Goal: Task Accomplishment & Management: Manage account settings

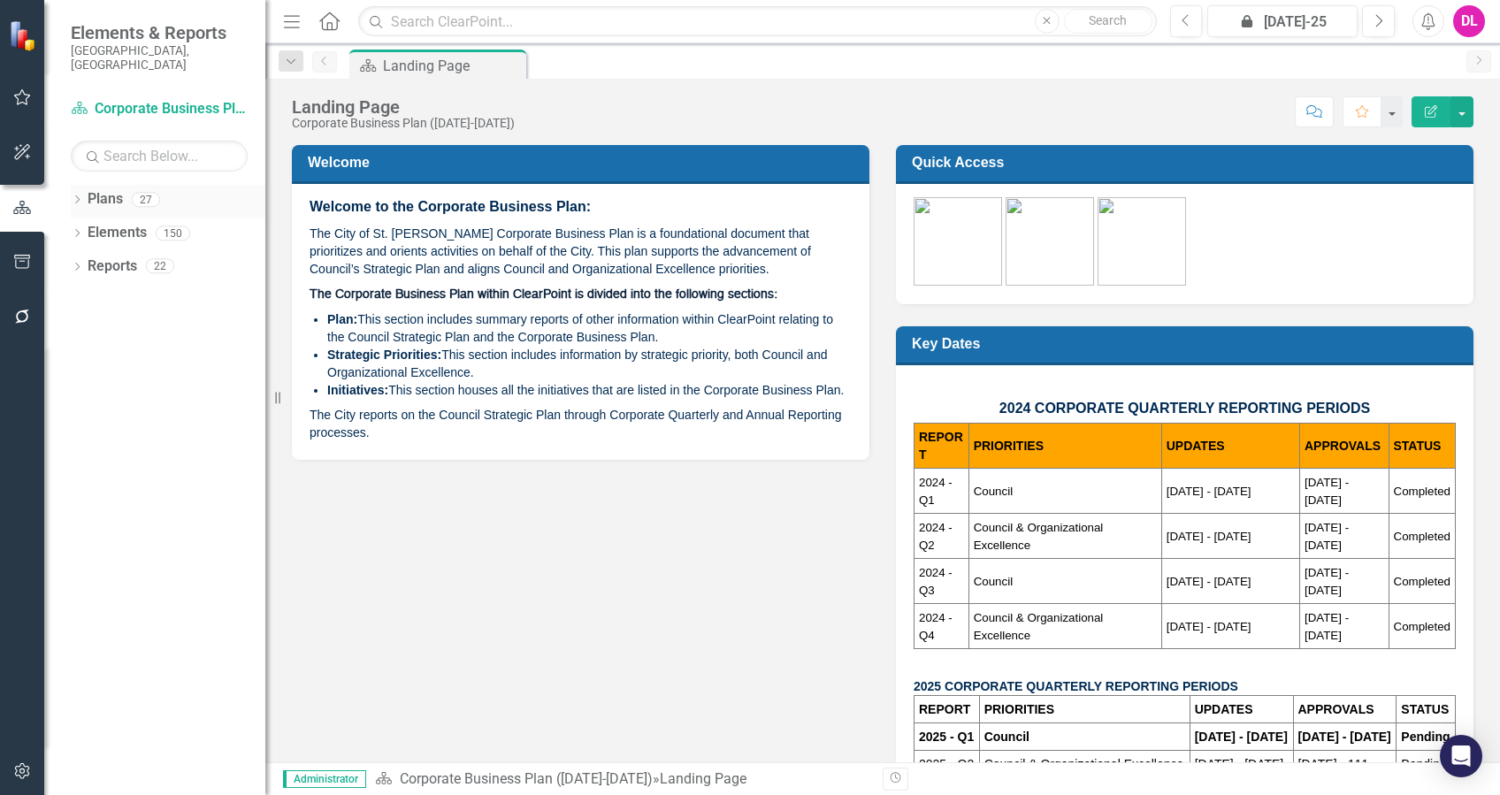
click at [71, 196] on icon "Dropdown" at bounding box center [77, 201] width 12 height 10
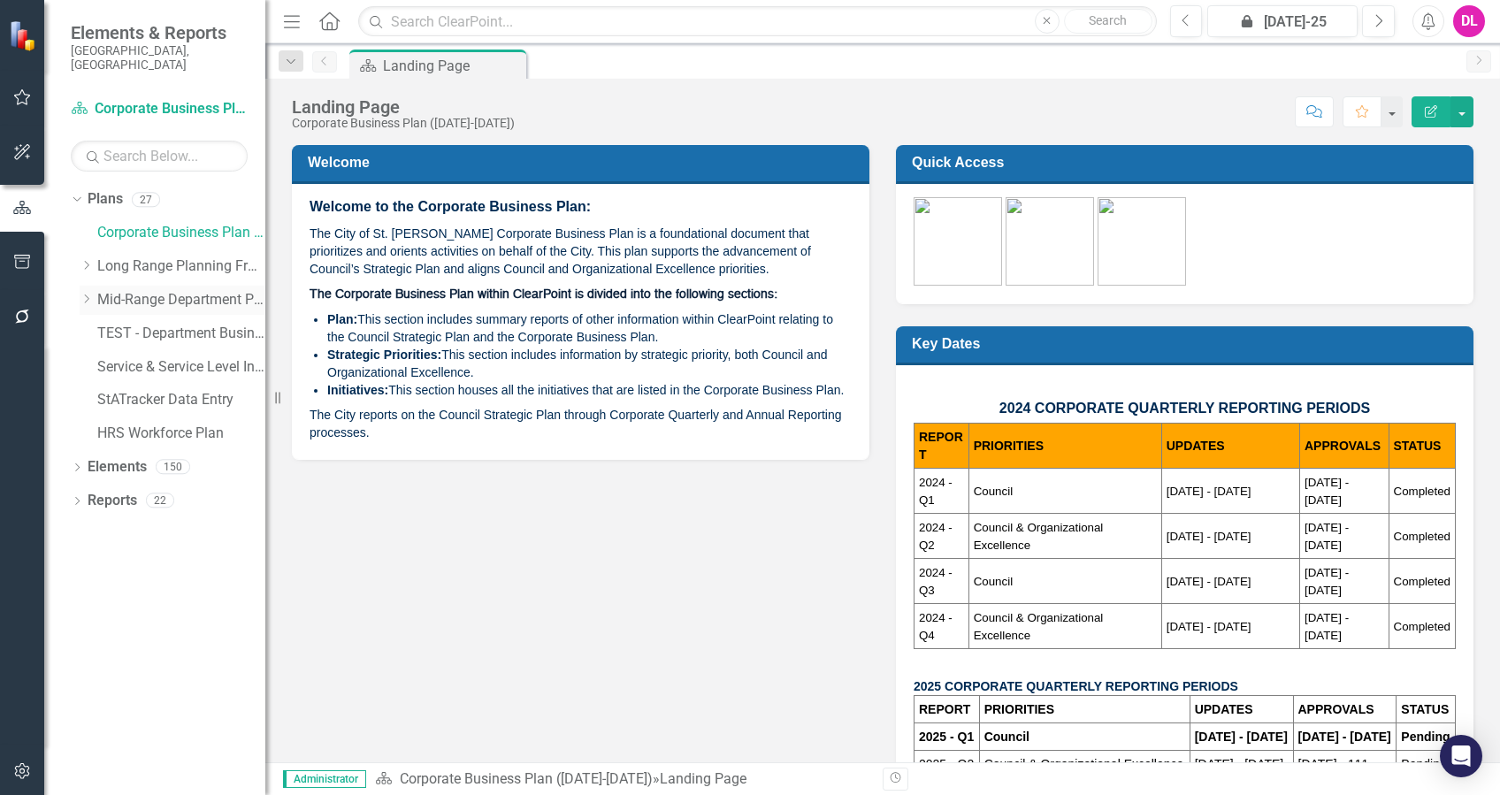
click at [94, 293] on div "Dropdown" at bounding box center [89, 300] width 18 height 15
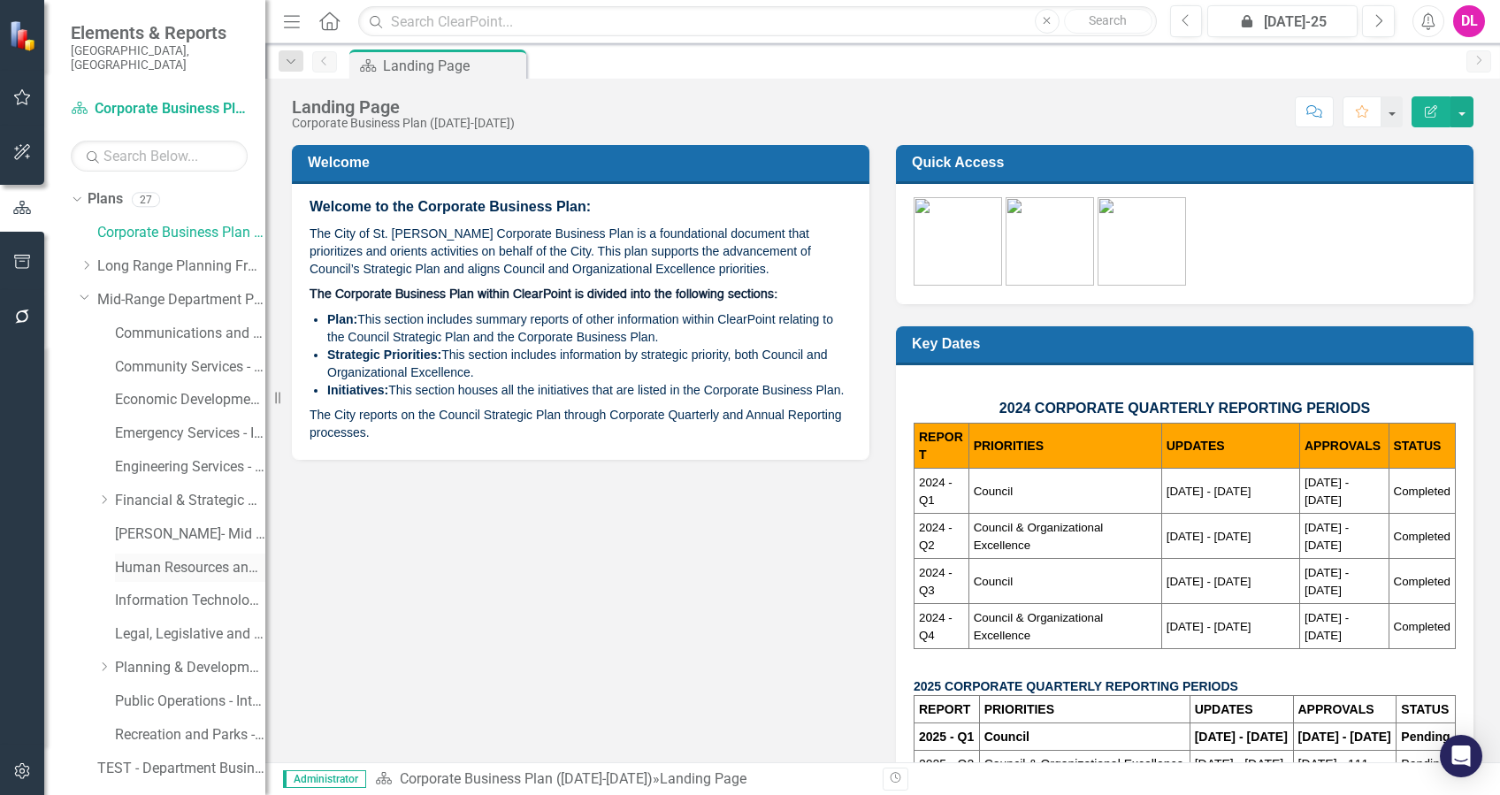
click at [207, 558] on link "Human Resources and Safety - Integrated Business Plan" at bounding box center [190, 568] width 150 height 20
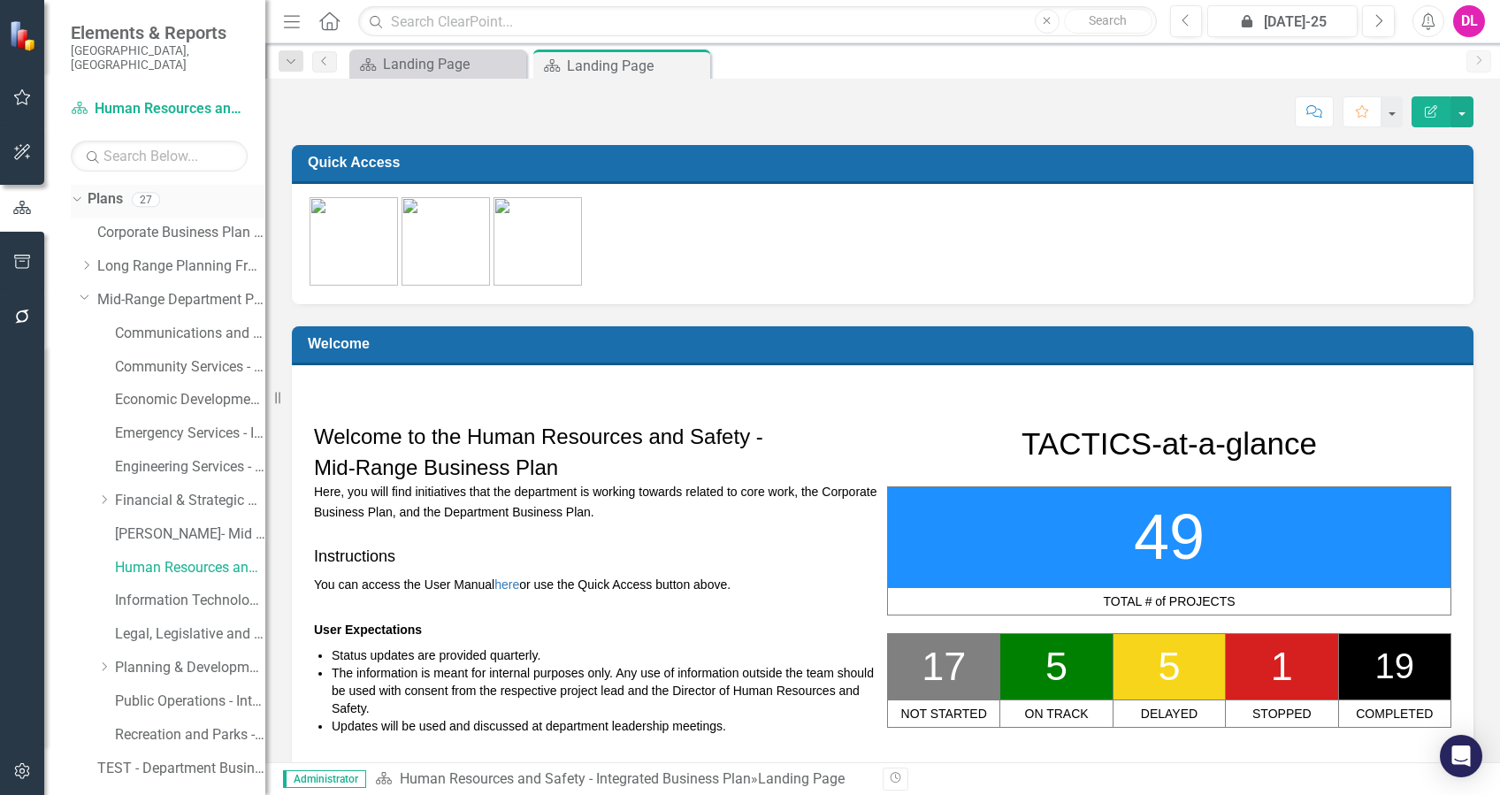
click at [80, 191] on div "Dropdown Plans 27" at bounding box center [168, 202] width 195 height 34
click at [77, 193] on icon "Dropdown" at bounding box center [75, 199] width 10 height 12
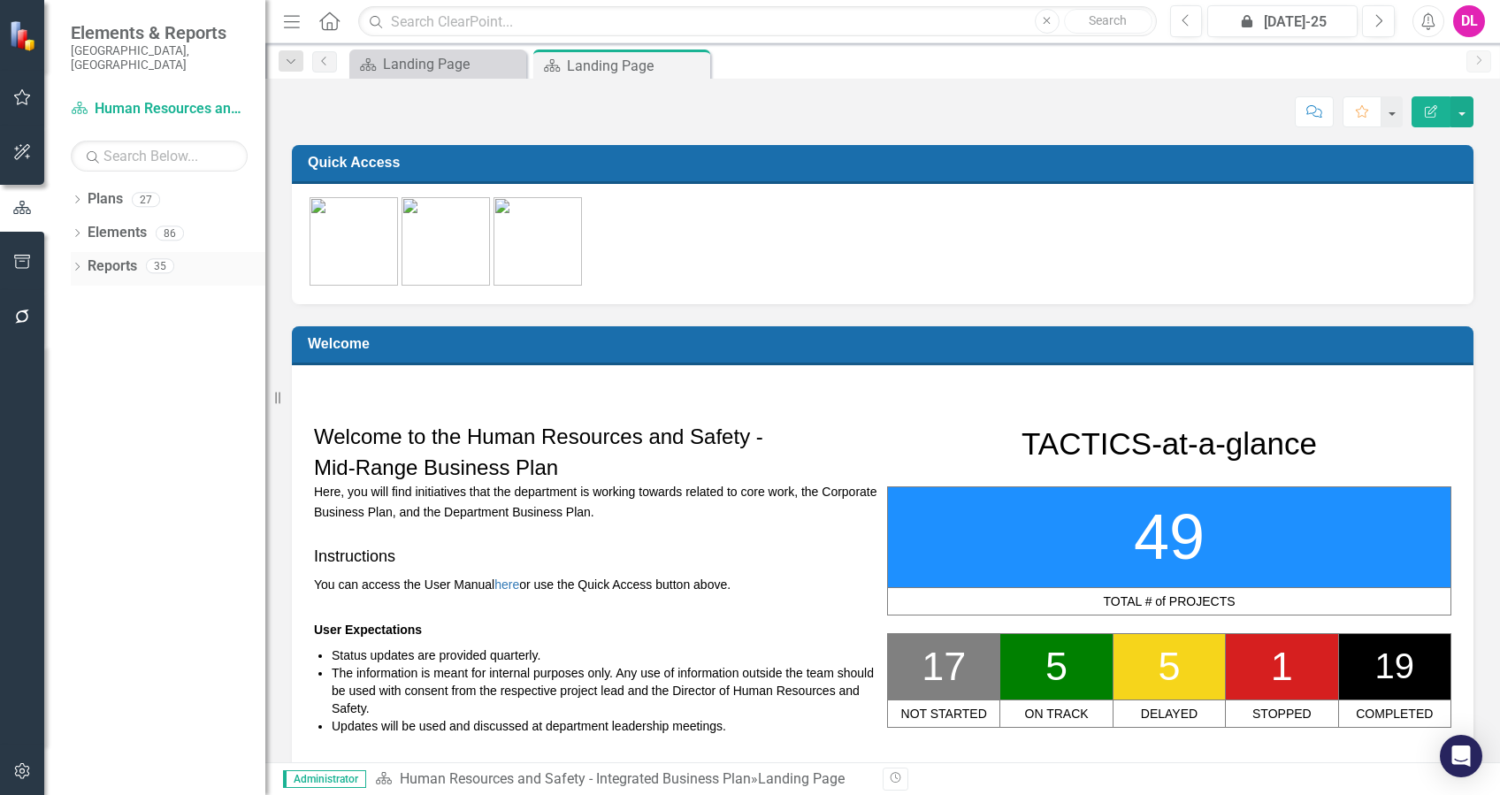
click at [79, 264] on icon "Dropdown" at bounding box center [77, 269] width 12 height 10
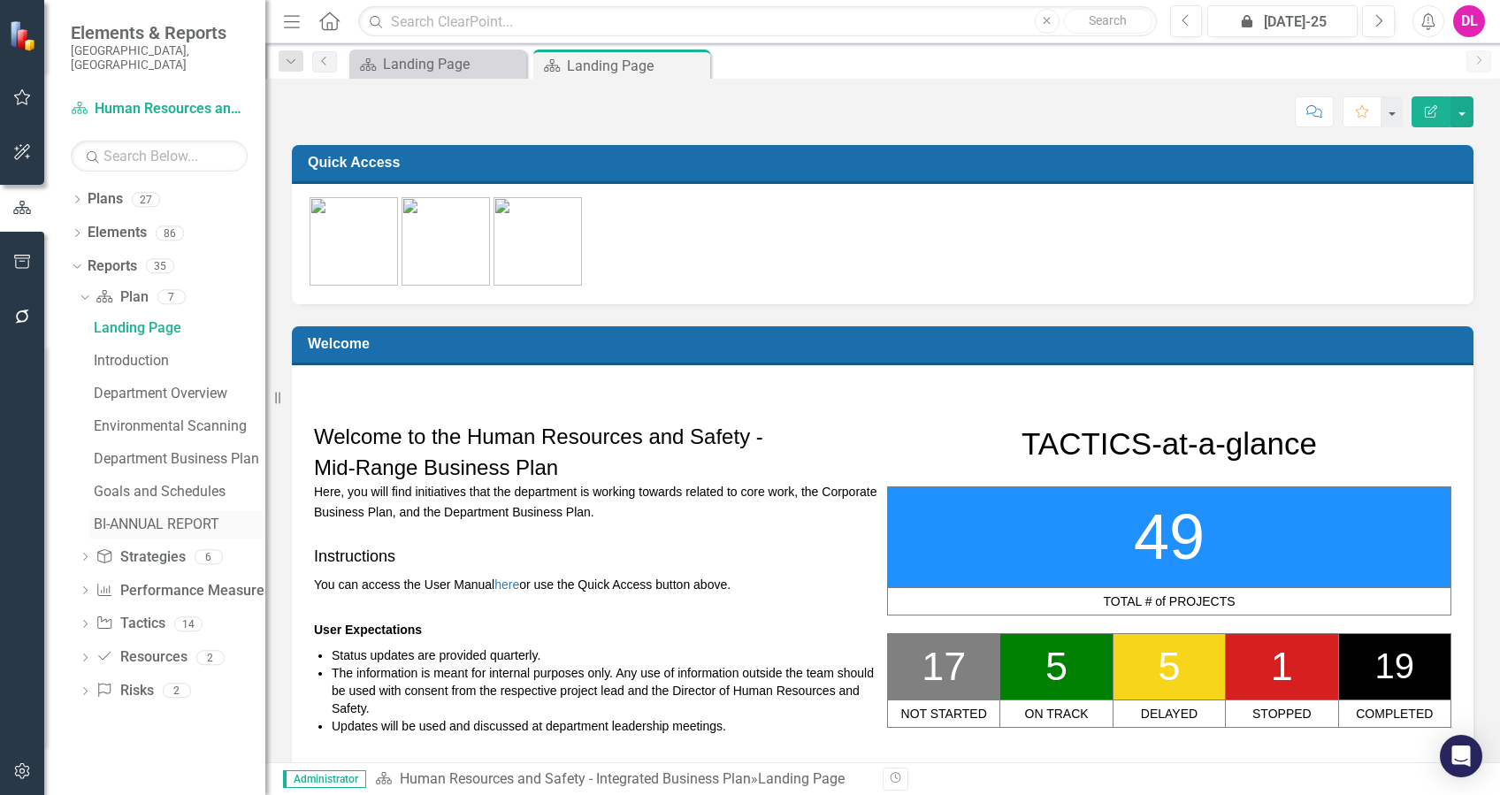
click at [164, 516] on div "BI-ANNUAL REPORT" at bounding box center [180, 524] width 172 height 16
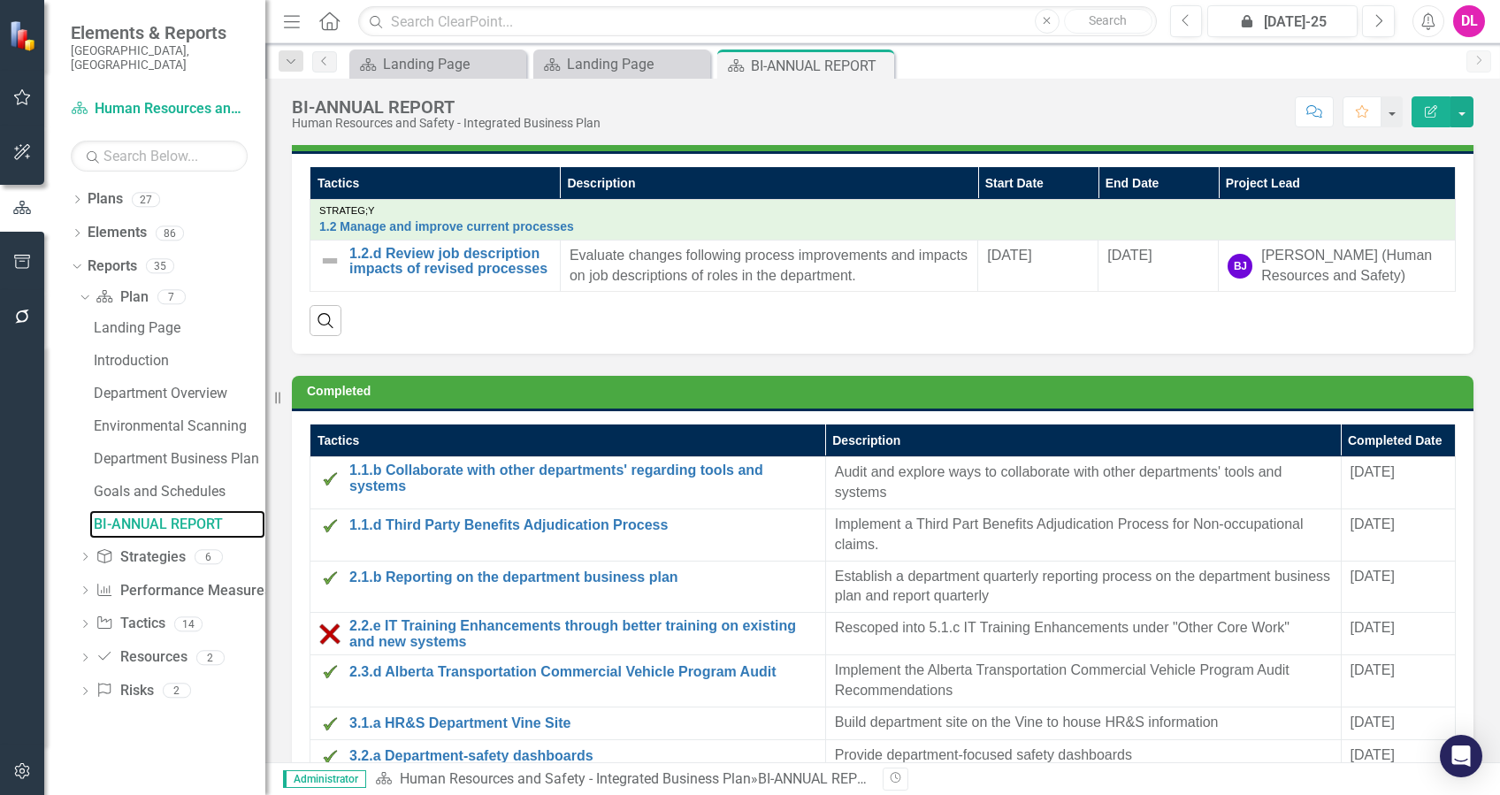
scroll to position [1807, 0]
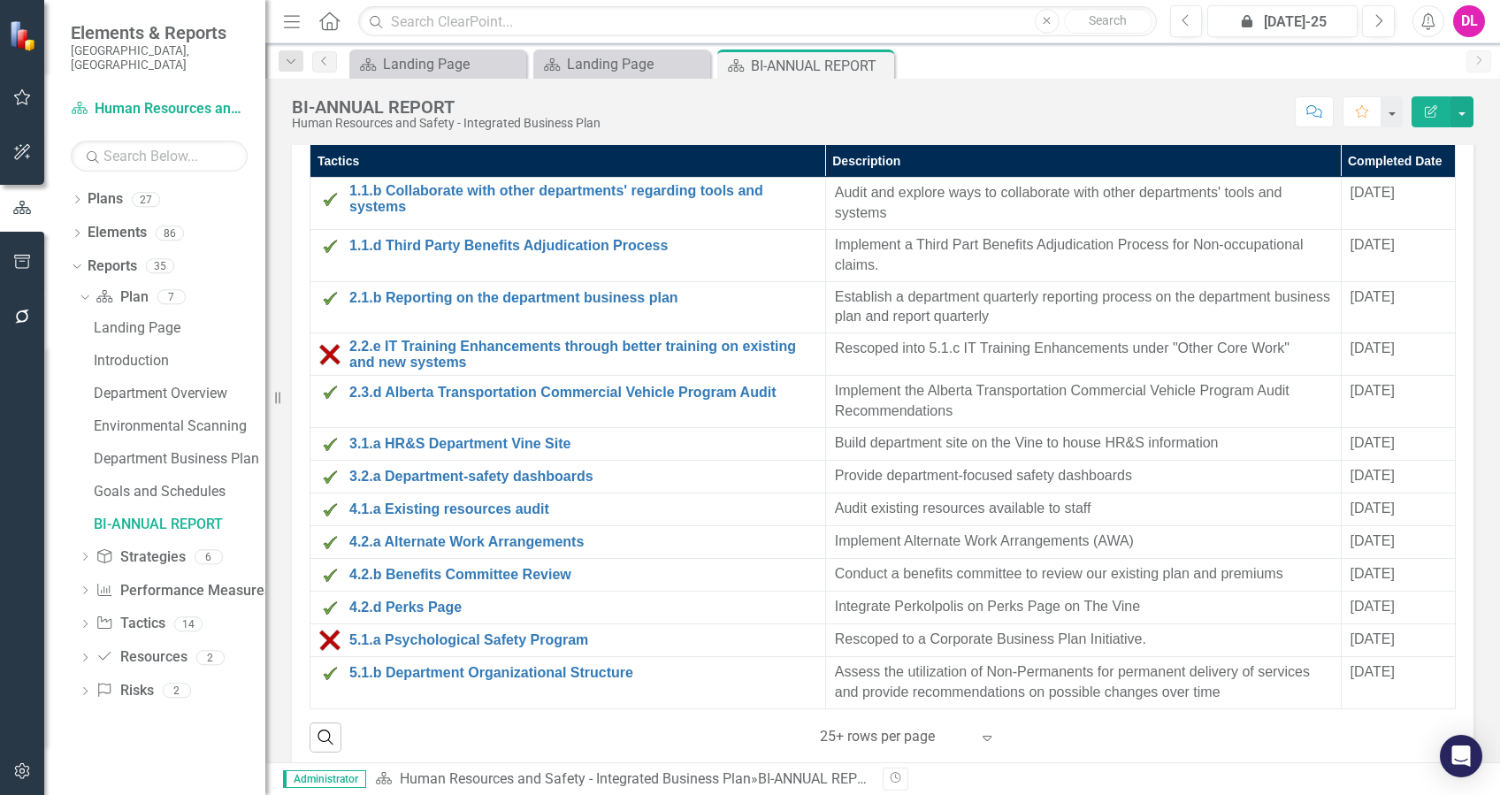
click at [982, 731] on icon "Expand" at bounding box center [987, 738] width 18 height 14
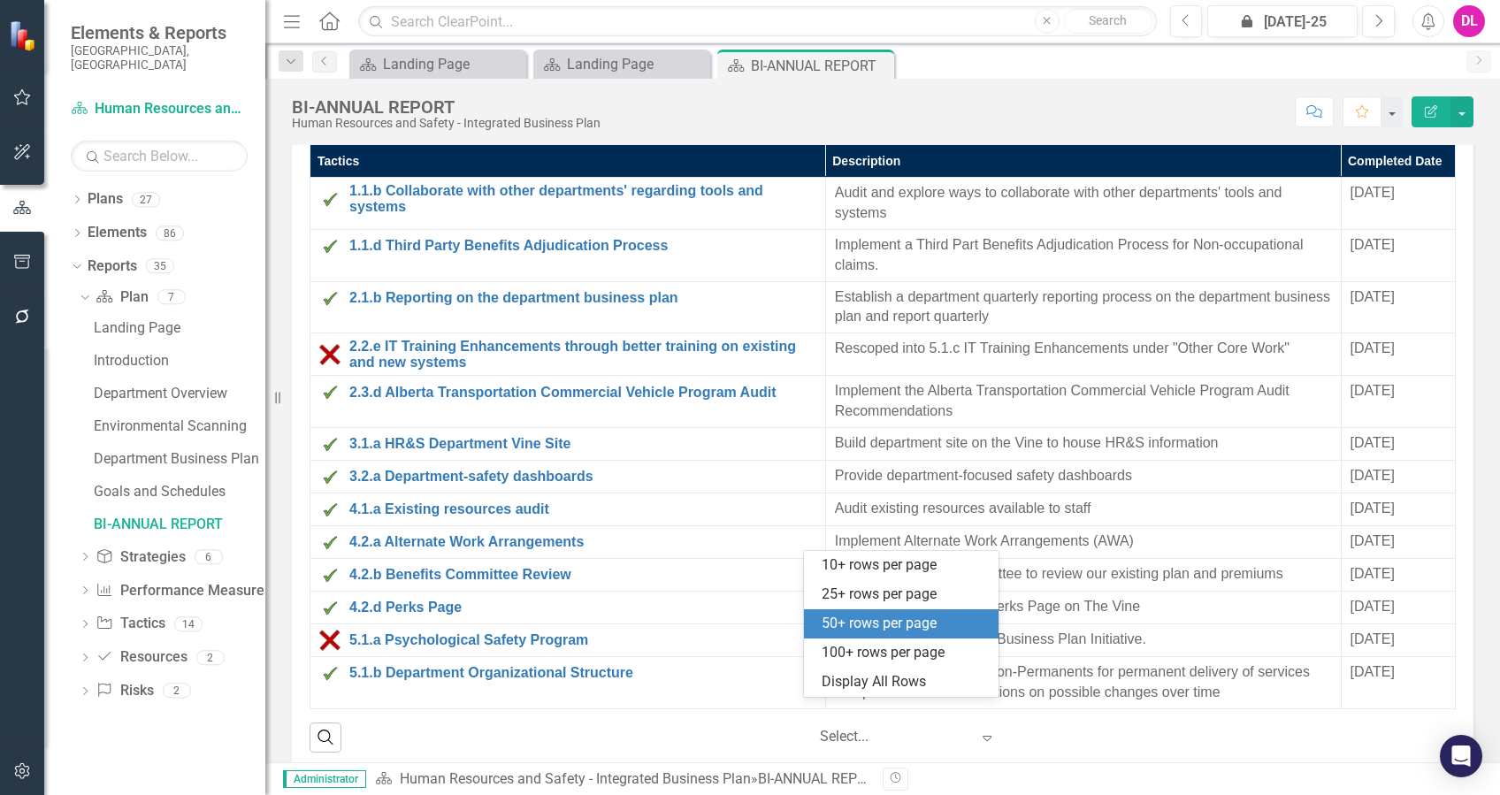
click at [889, 629] on div "50+ rows per page" at bounding box center [905, 624] width 166 height 20
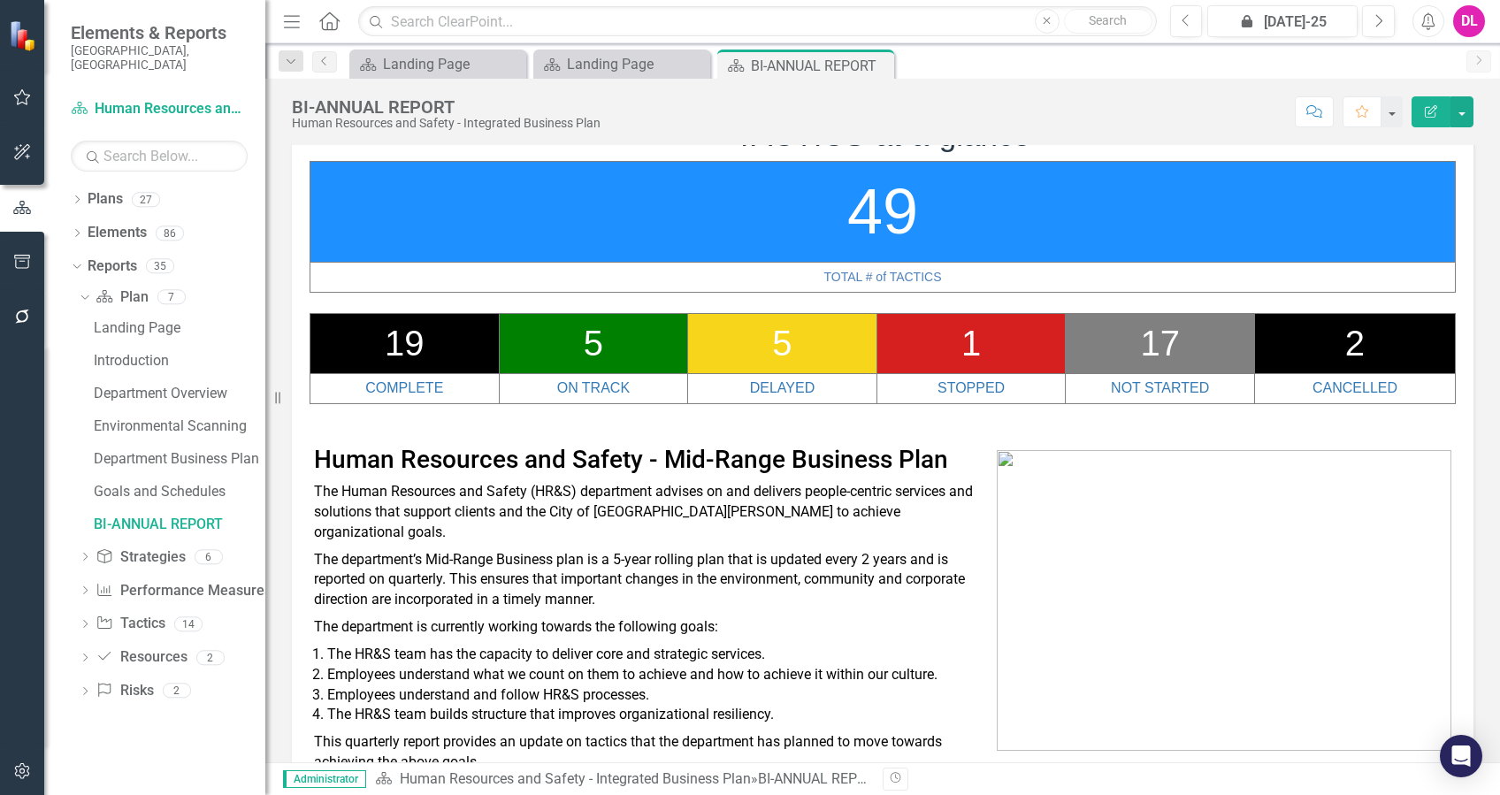
scroll to position [3, 0]
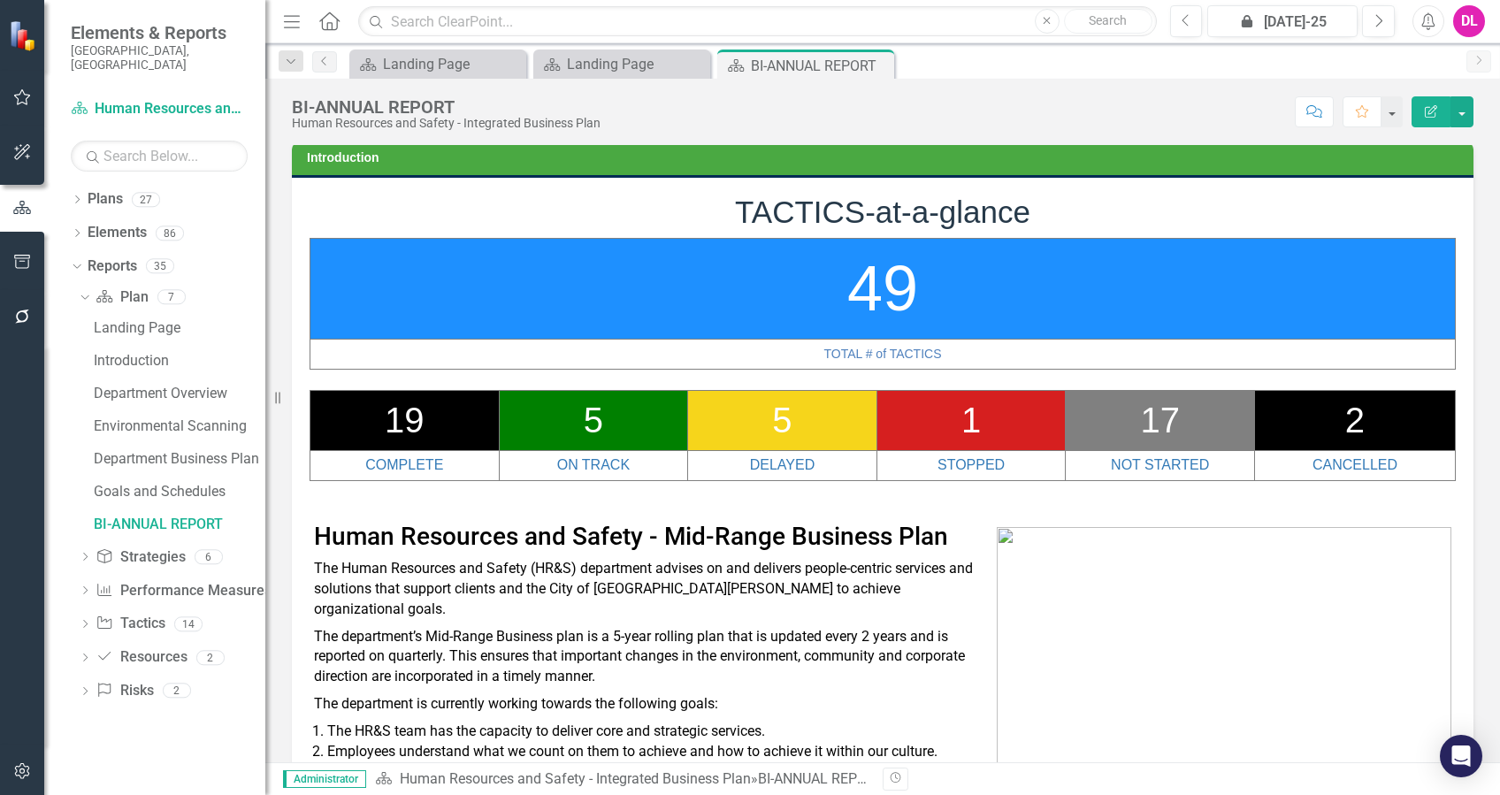
click at [460, 419] on td "19" at bounding box center [404, 420] width 189 height 60
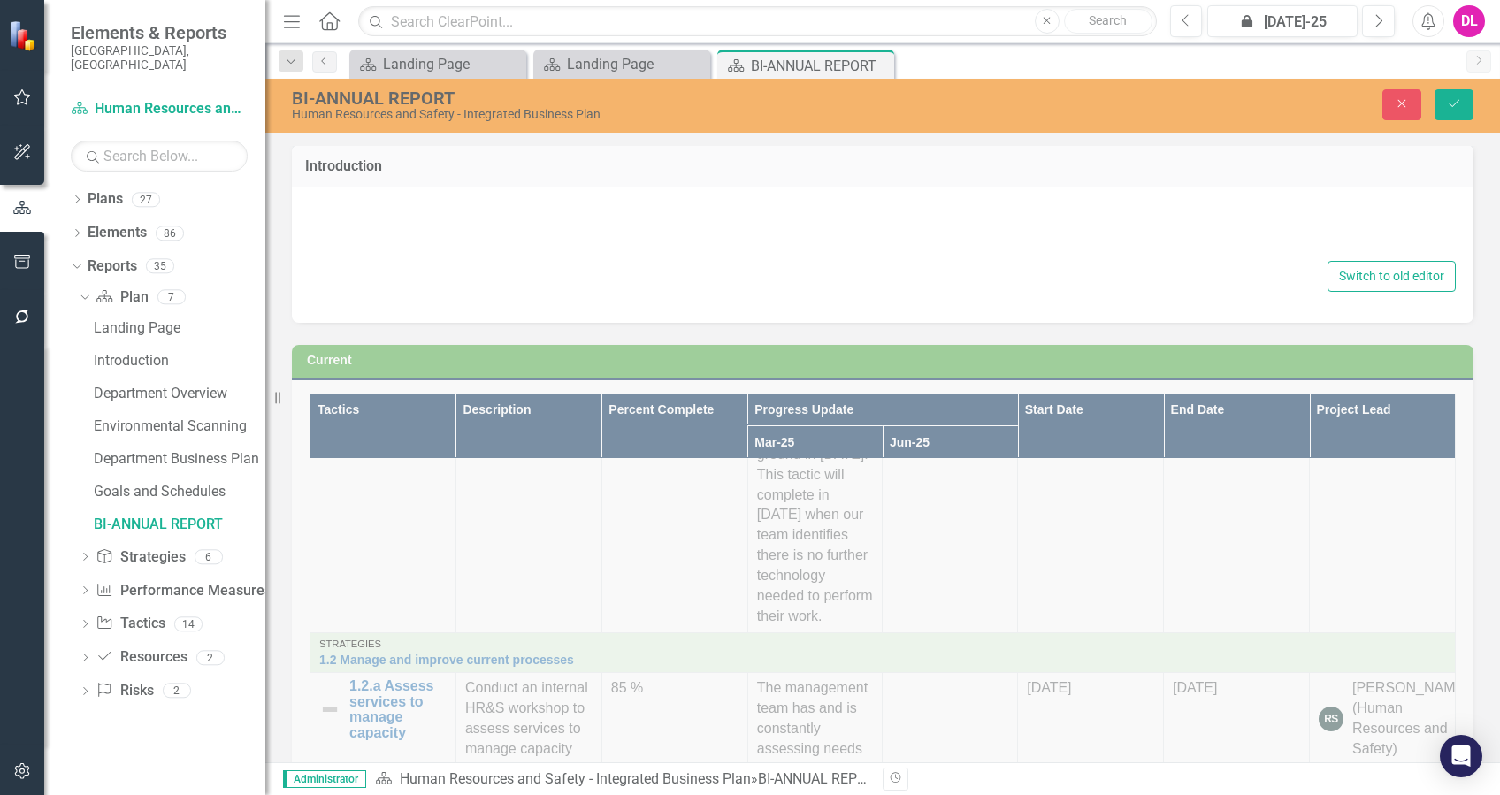
type textarea "<h1 class="text-center"><span style="font-family: Arial;">TACTICS-at-a-glance</…"
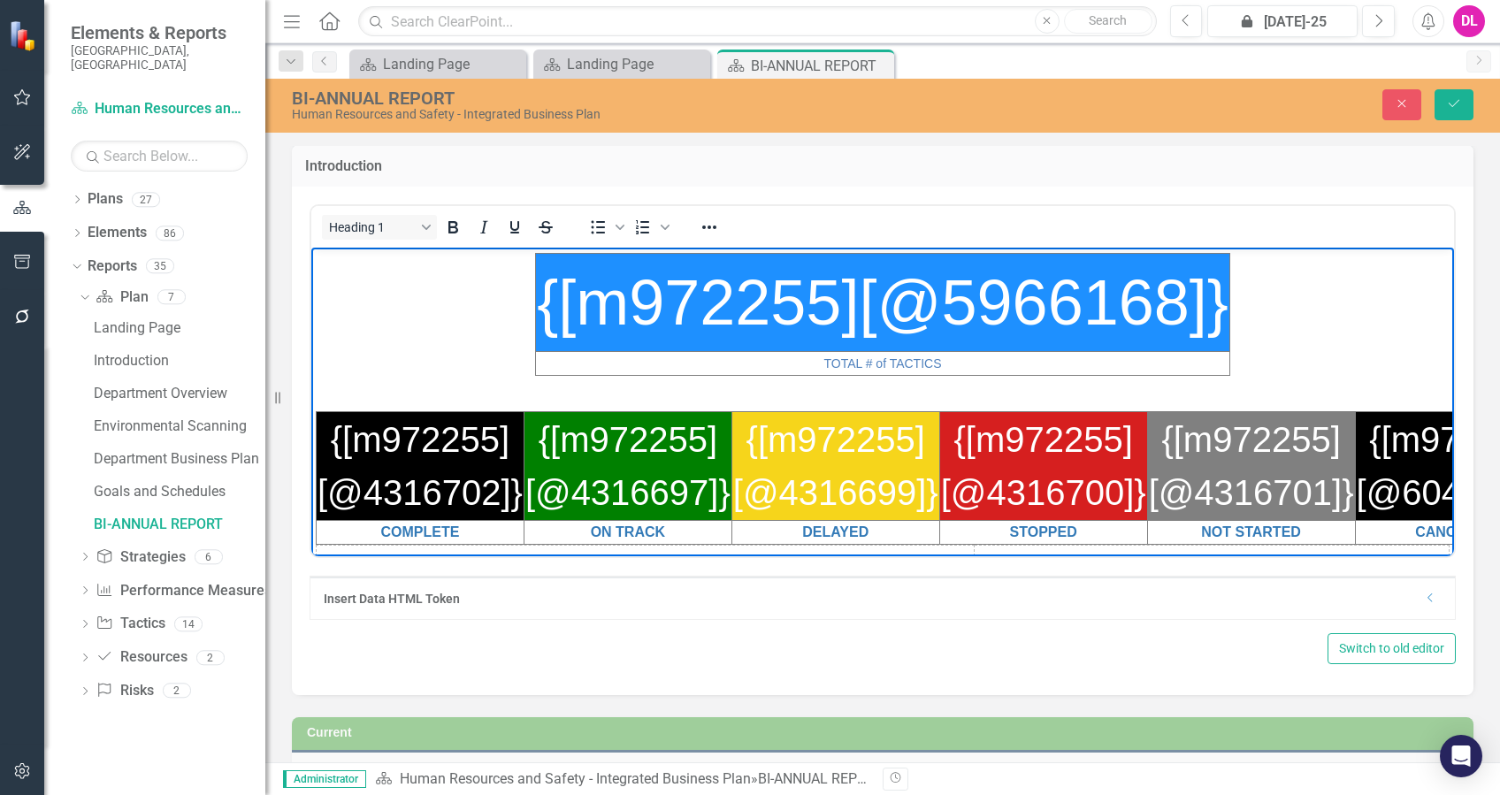
scroll to position [55, 0]
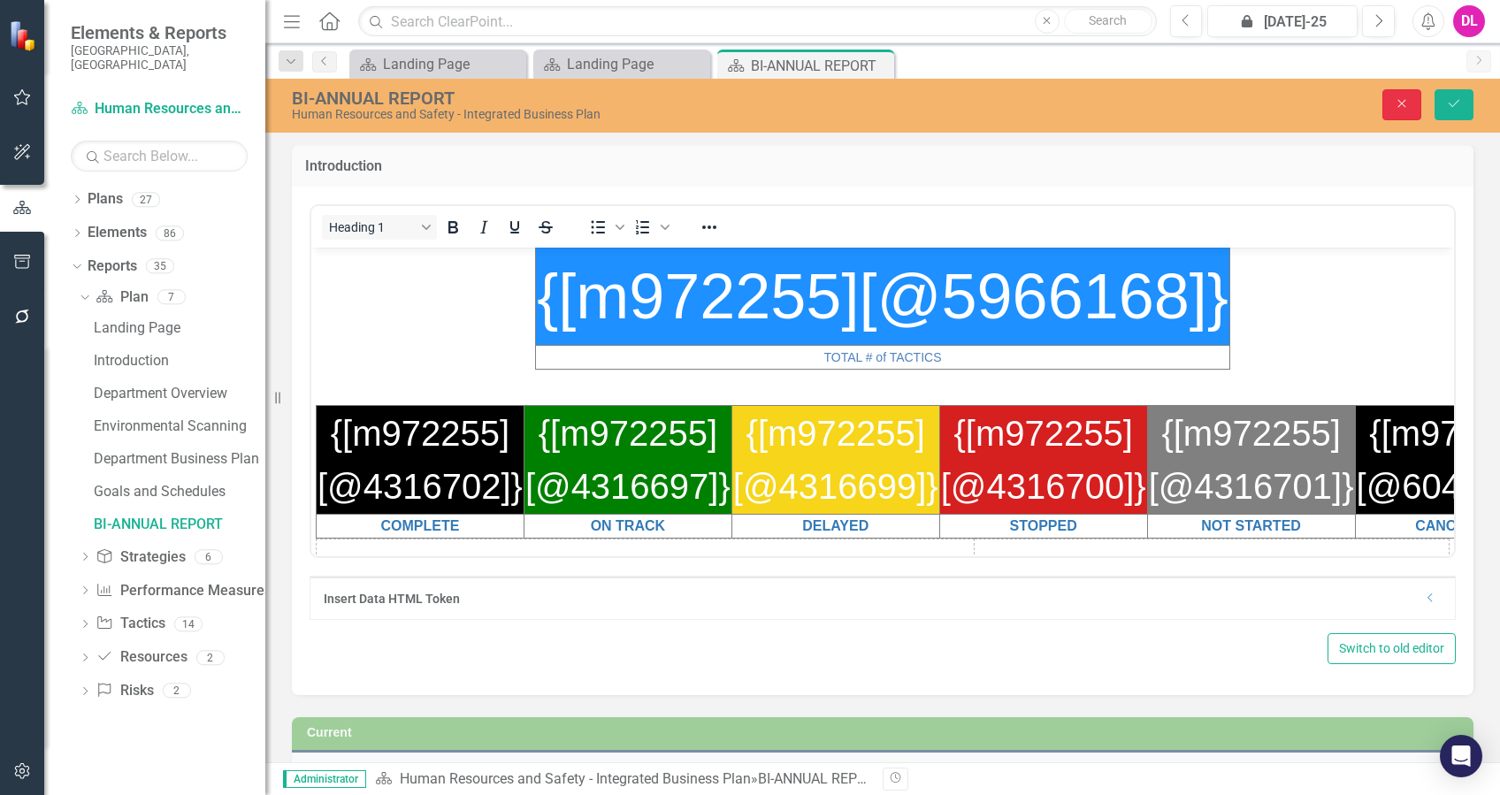
click at [1410, 109] on button "Close" at bounding box center [1401, 104] width 39 height 31
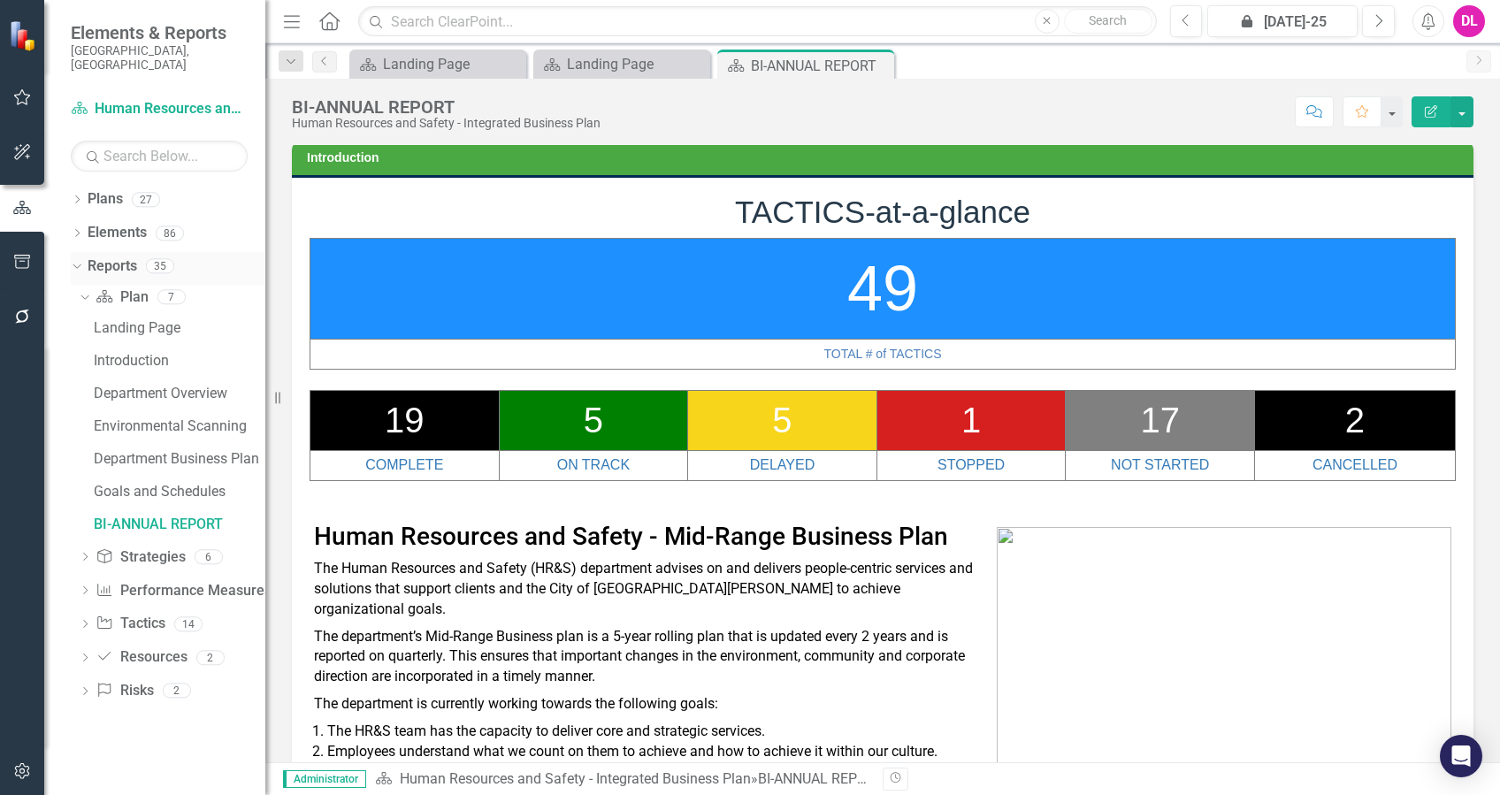
click at [78, 259] on icon "Dropdown" at bounding box center [75, 265] width 10 height 12
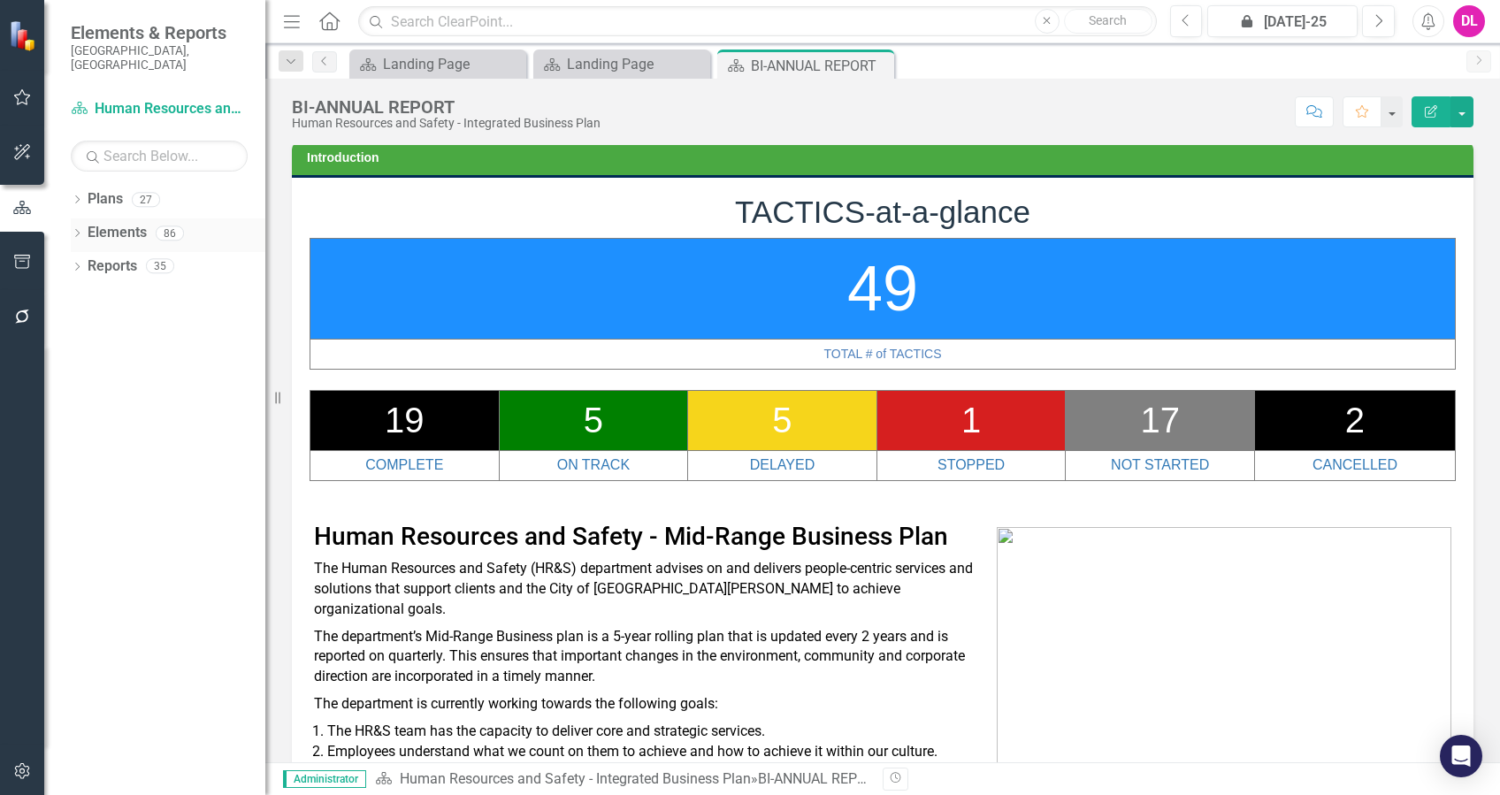
click at [76, 230] on icon "Dropdown" at bounding box center [77, 235] width 12 height 10
click at [88, 297] on icon "Dropdown" at bounding box center [86, 302] width 12 height 10
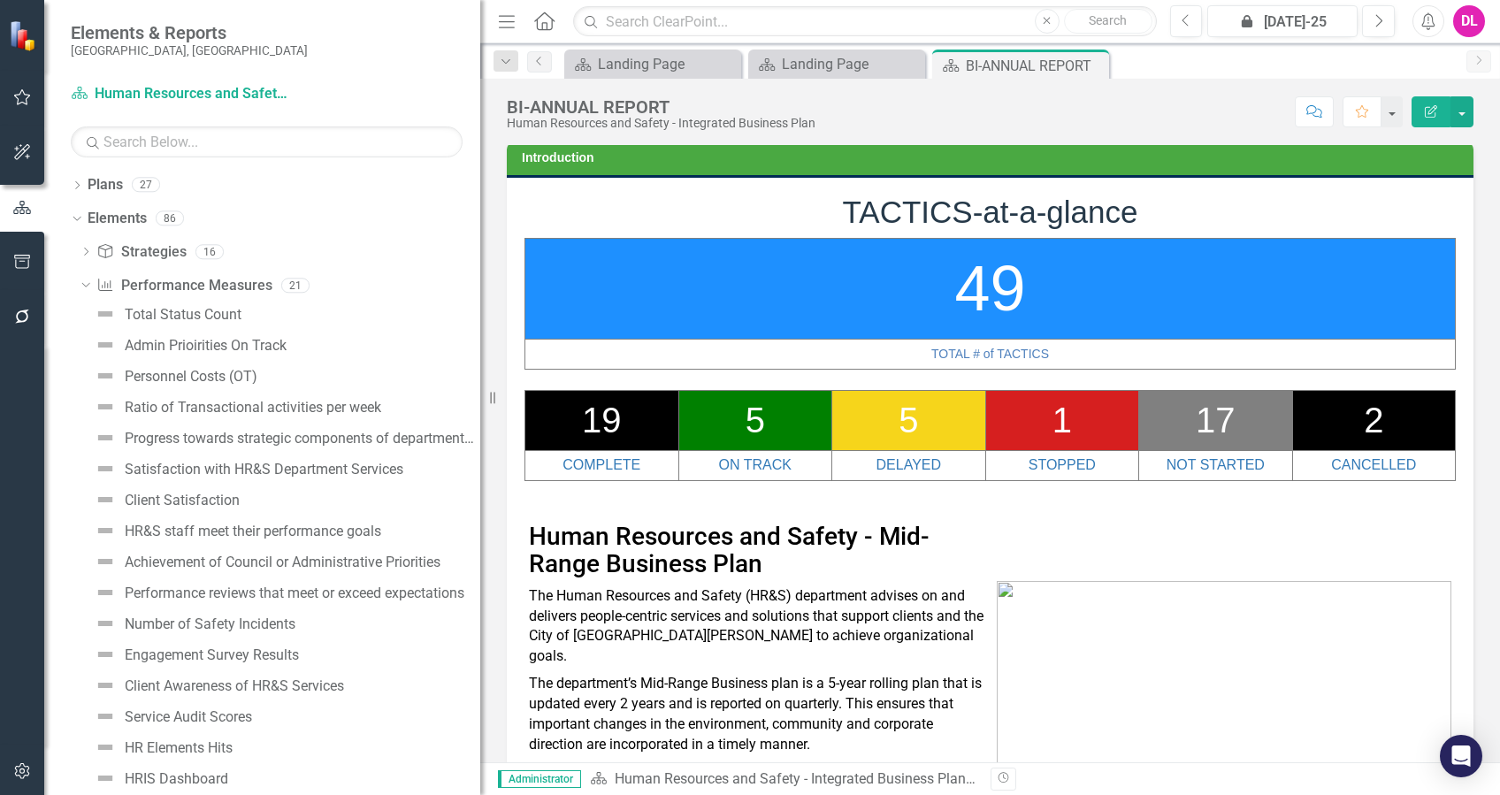
drag, startPoint x: 278, startPoint y: 384, endPoint x: 480, endPoint y: 380, distance: 202.6
click at [480, 380] on div "Resize" at bounding box center [487, 397] width 14 height 795
click at [207, 318] on div "Total Status Count" at bounding box center [183, 315] width 117 height 16
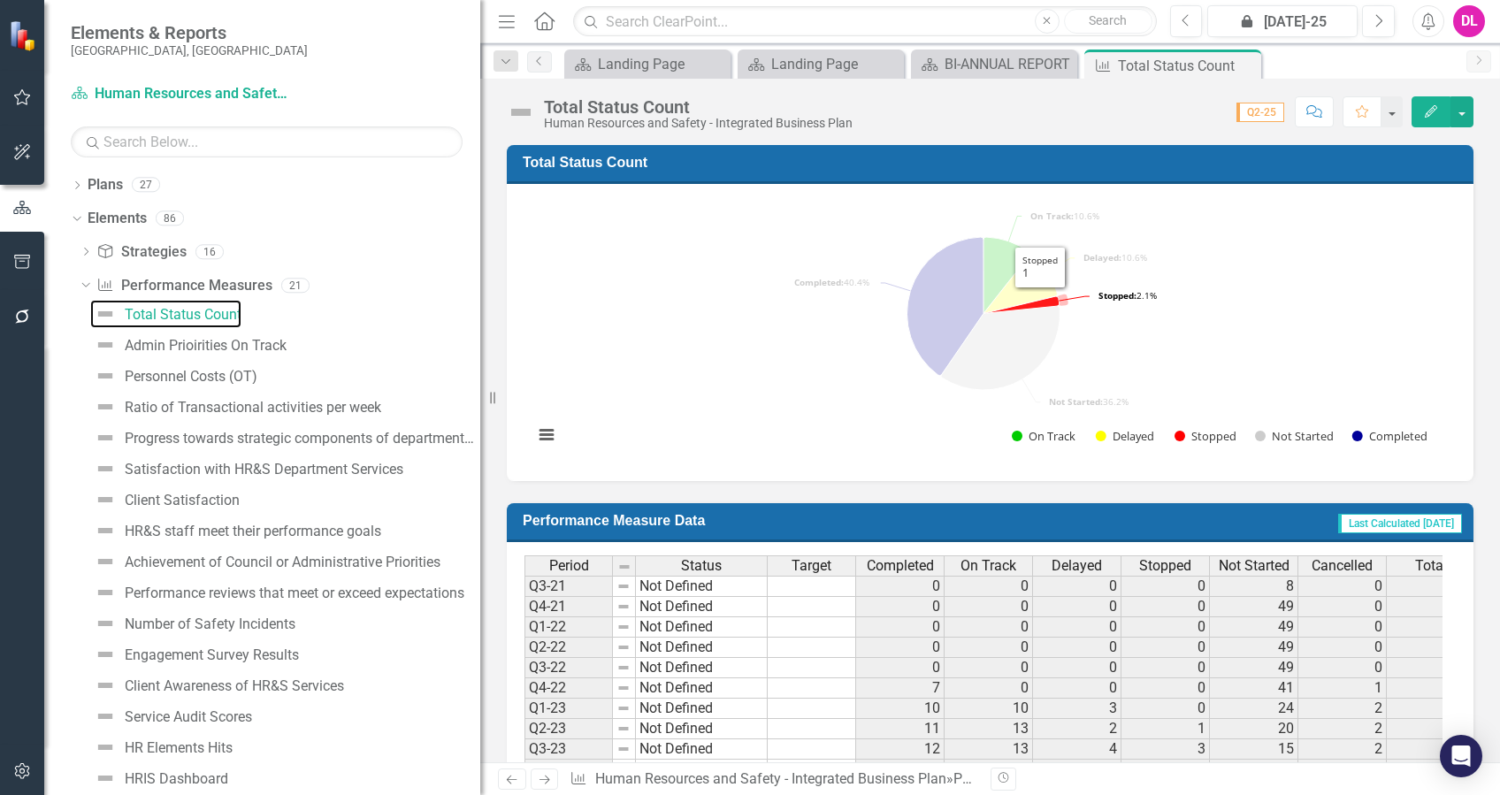
click at [1040, 302] on icon "Stopped, 1." at bounding box center [1021, 304] width 76 height 17
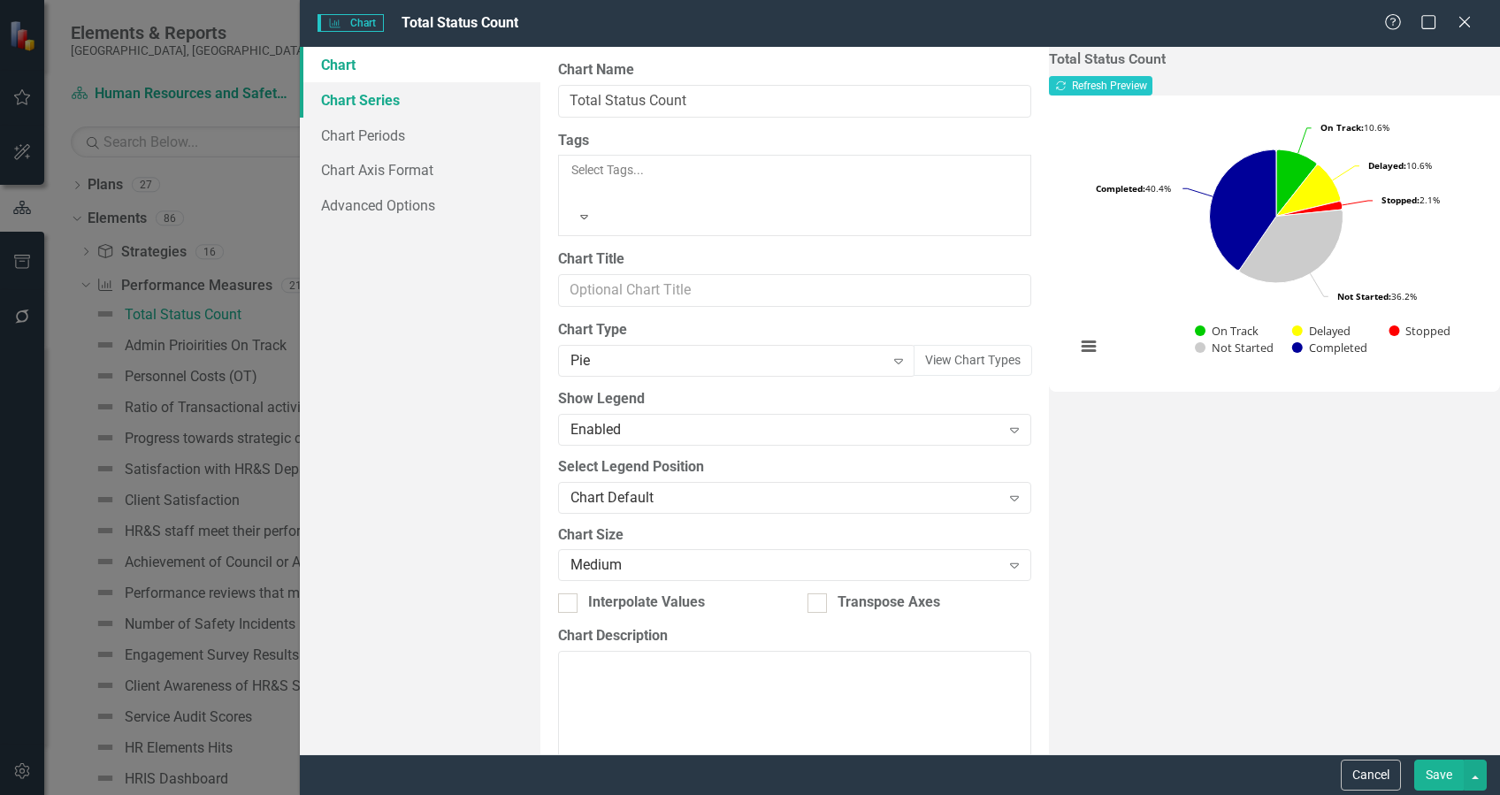
click at [365, 106] on link "Chart Series" at bounding box center [420, 99] width 240 height 35
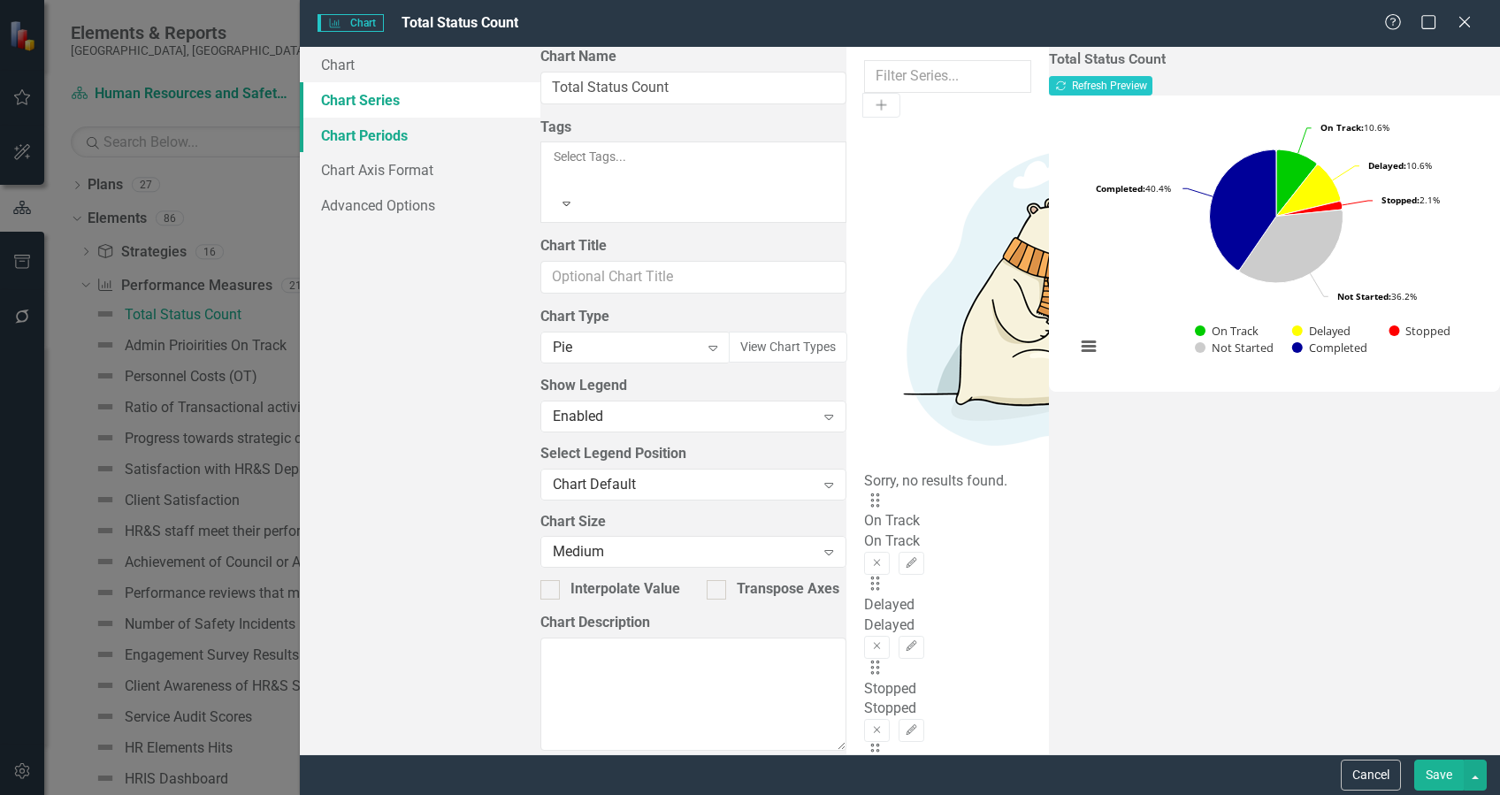
click at [370, 136] on link "Chart Periods" at bounding box center [420, 135] width 240 height 35
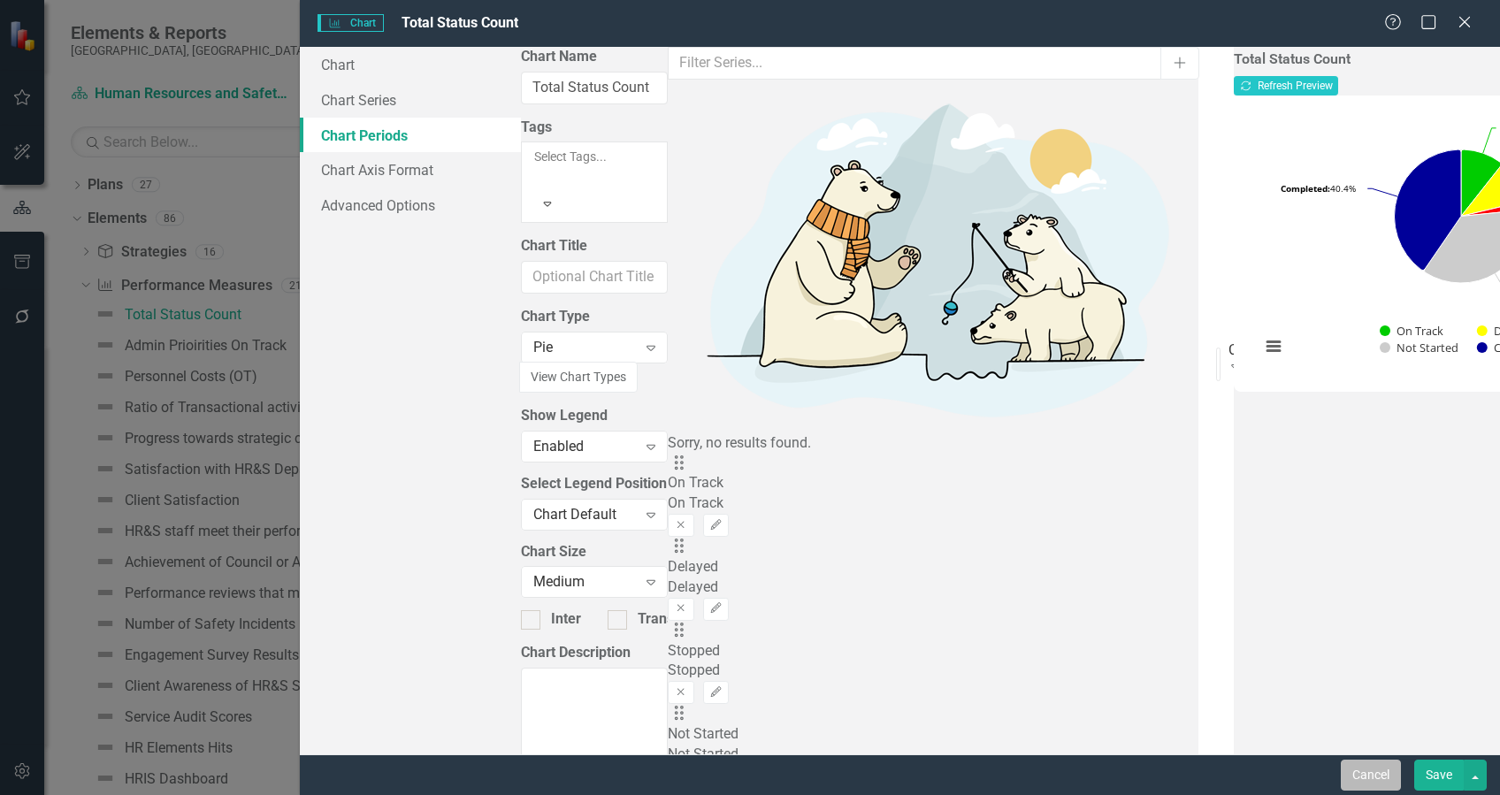
click at [1377, 773] on button "Cancel" at bounding box center [1371, 775] width 60 height 31
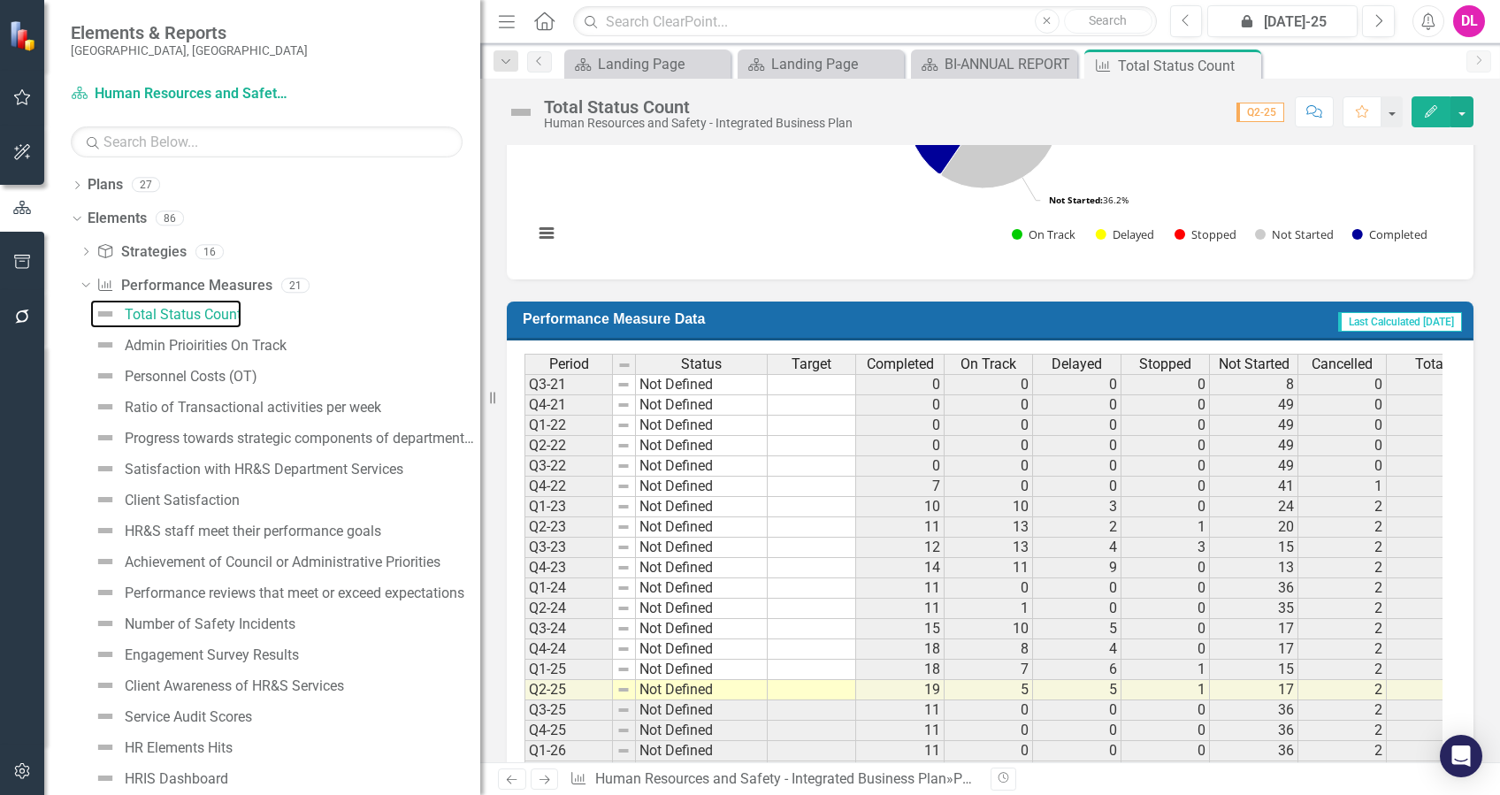
scroll to position [235, 0]
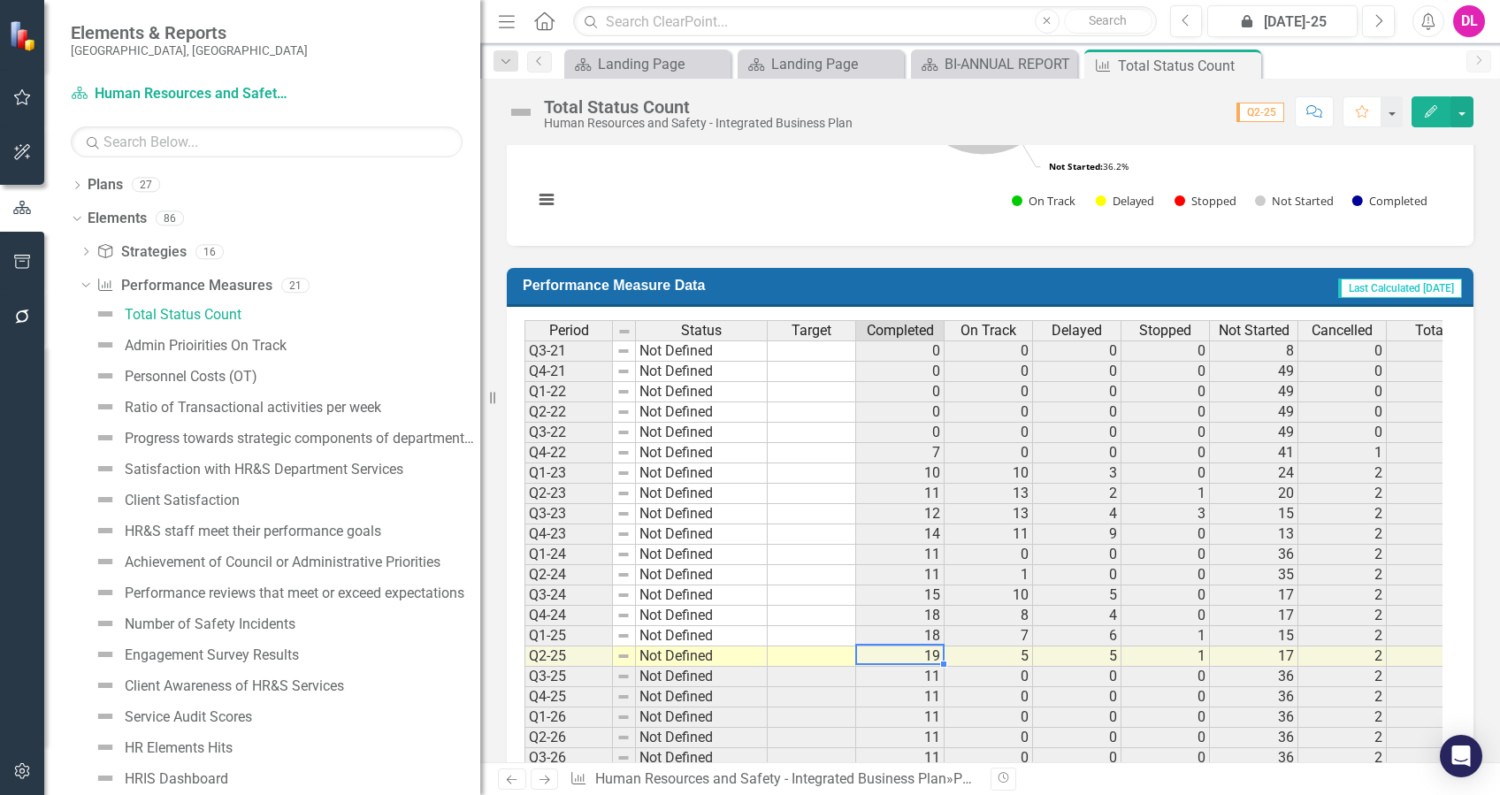
click at [911, 653] on td "19" at bounding box center [900, 657] width 88 height 20
click at [930, 653] on td "19" at bounding box center [900, 657] width 88 height 20
click at [1191, 279] on td "Last Calculated [DATE]" at bounding box center [1272, 287] width 384 height 30
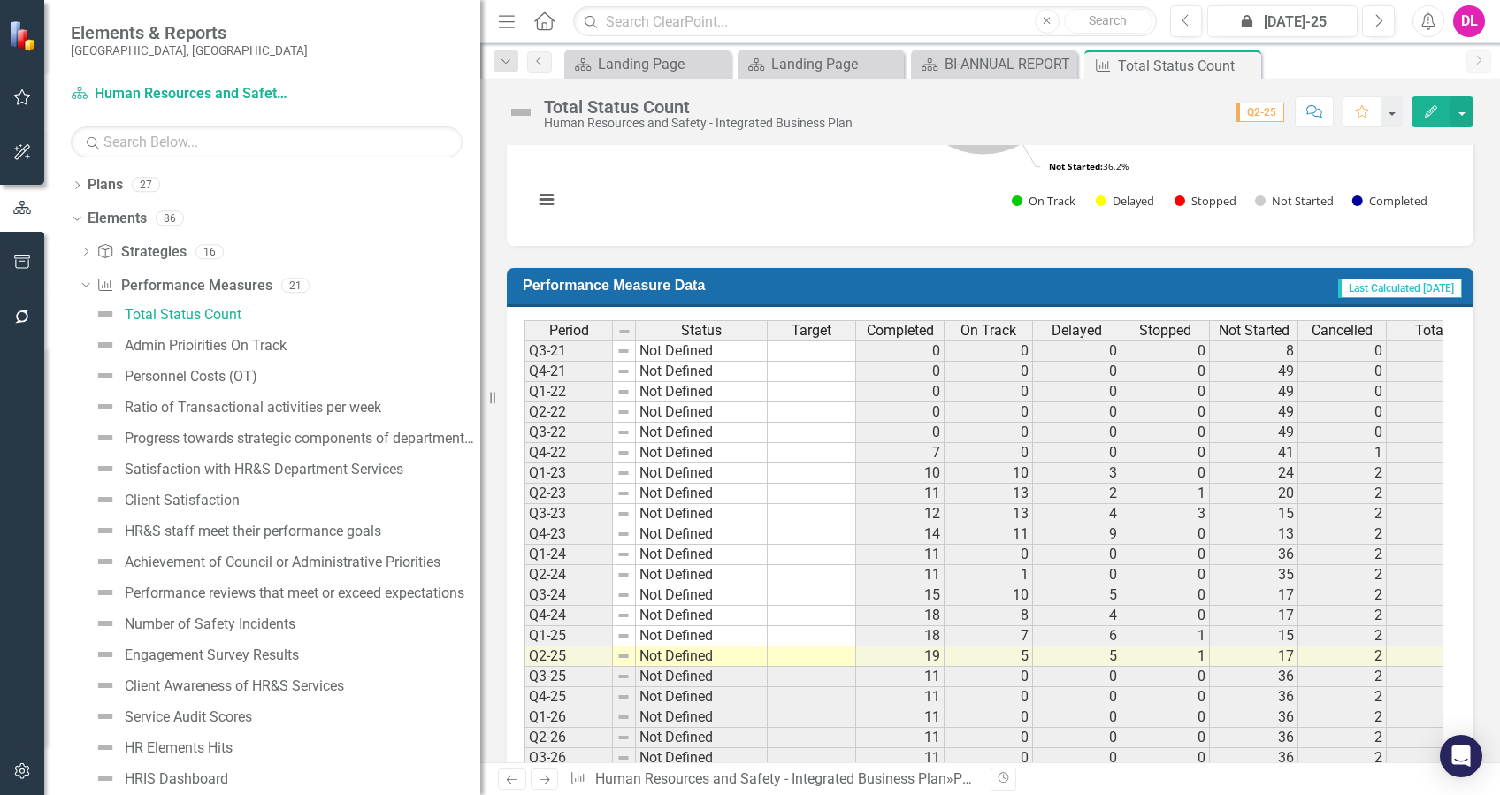
click at [1191, 279] on td "Last Calculated [DATE]" at bounding box center [1272, 287] width 384 height 30
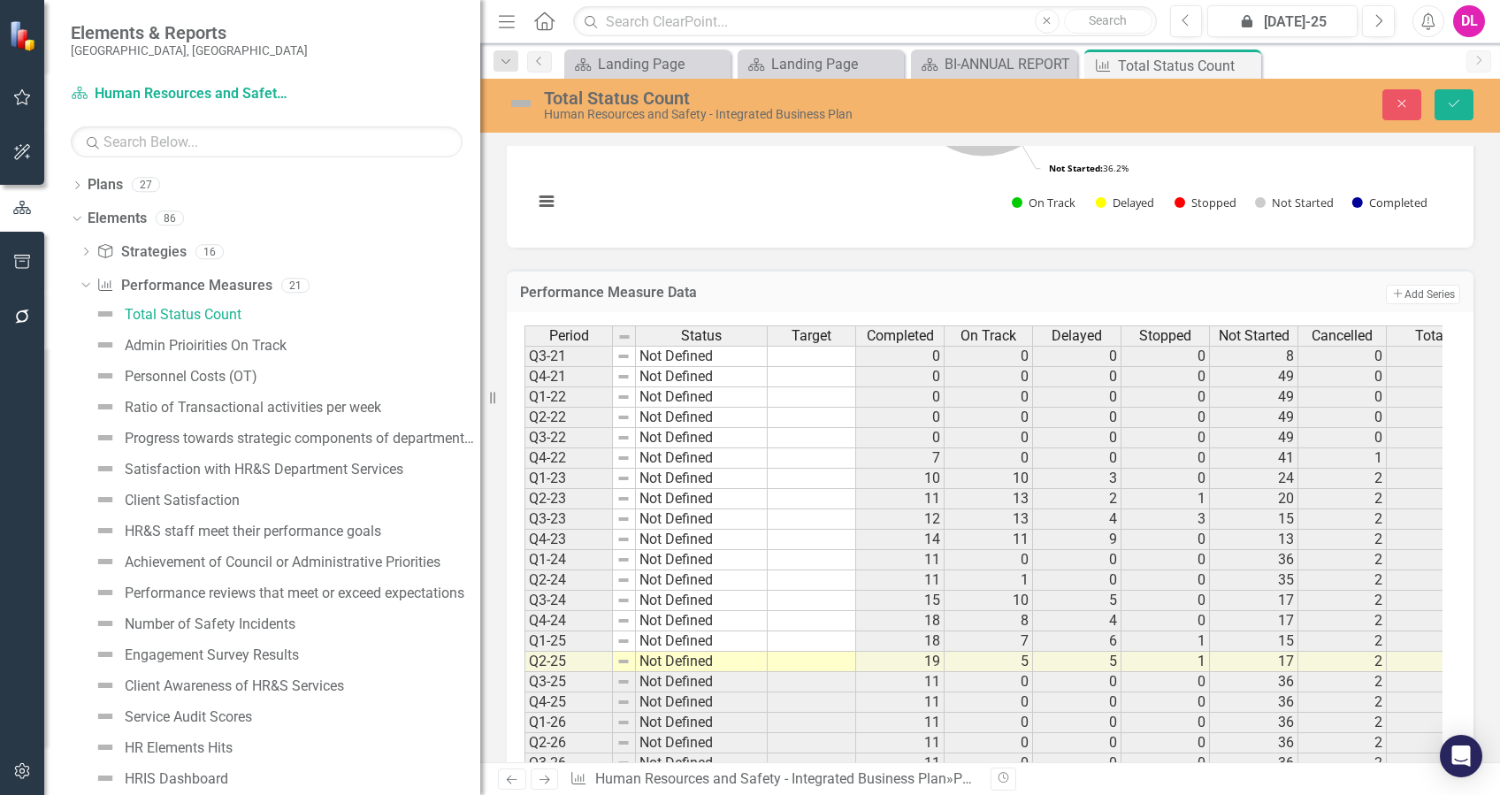
click at [823, 303] on td "Performance Measure Data" at bounding box center [851, 294] width 662 height 23
click at [930, 664] on td "19" at bounding box center [900, 662] width 88 height 20
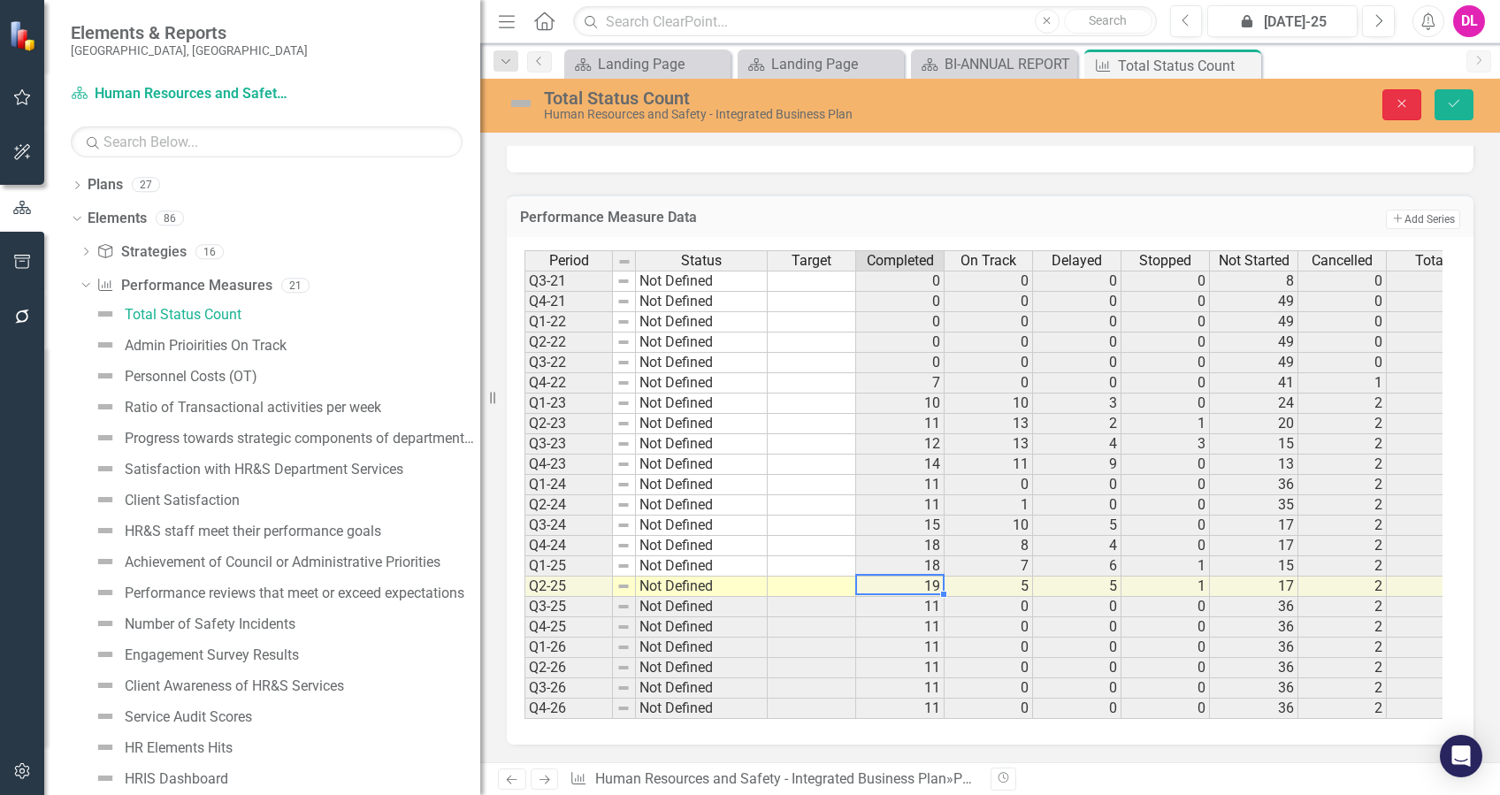
click at [1396, 104] on icon "Close" at bounding box center [1402, 103] width 16 height 12
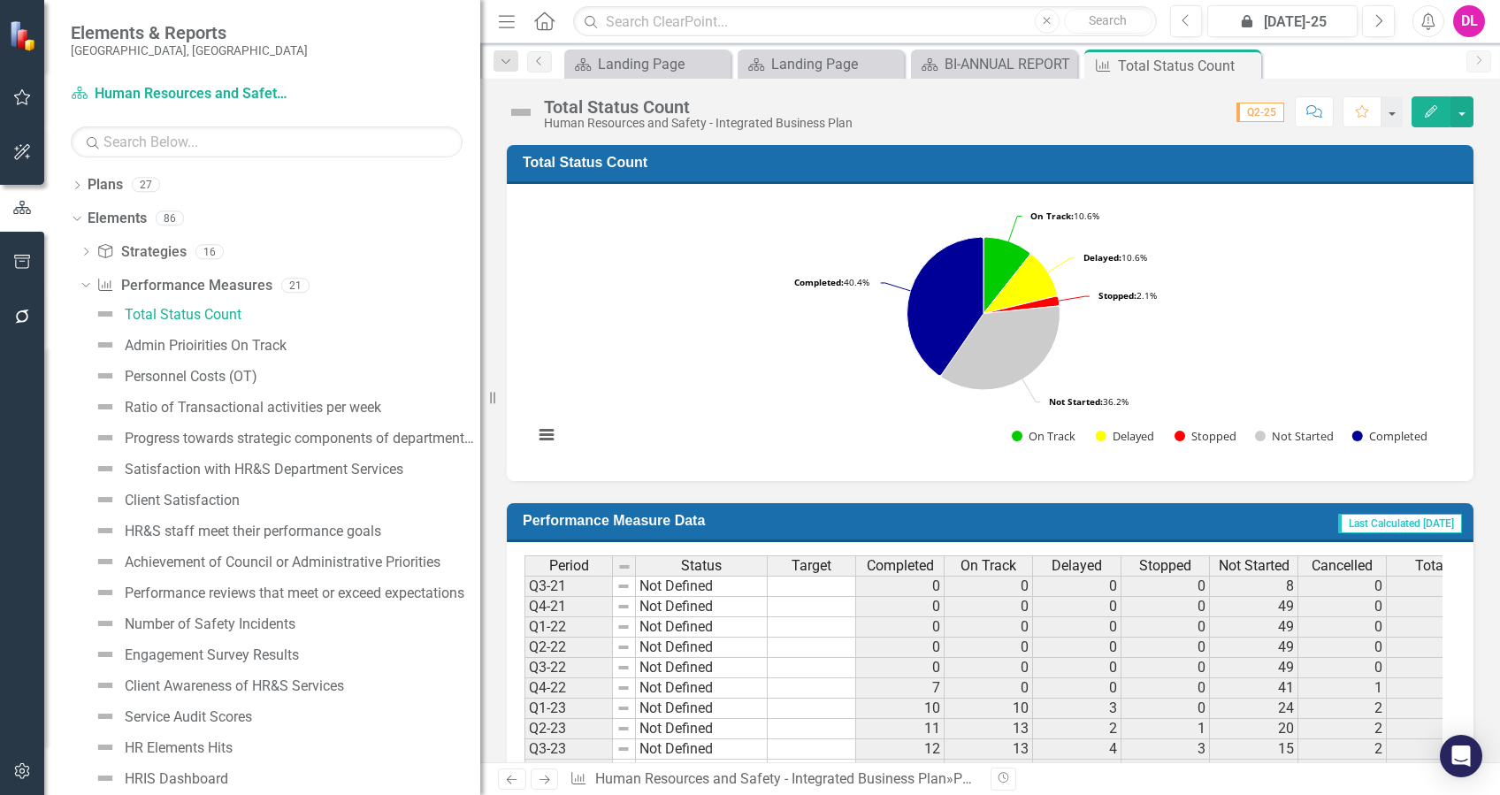
scroll to position [235, 0]
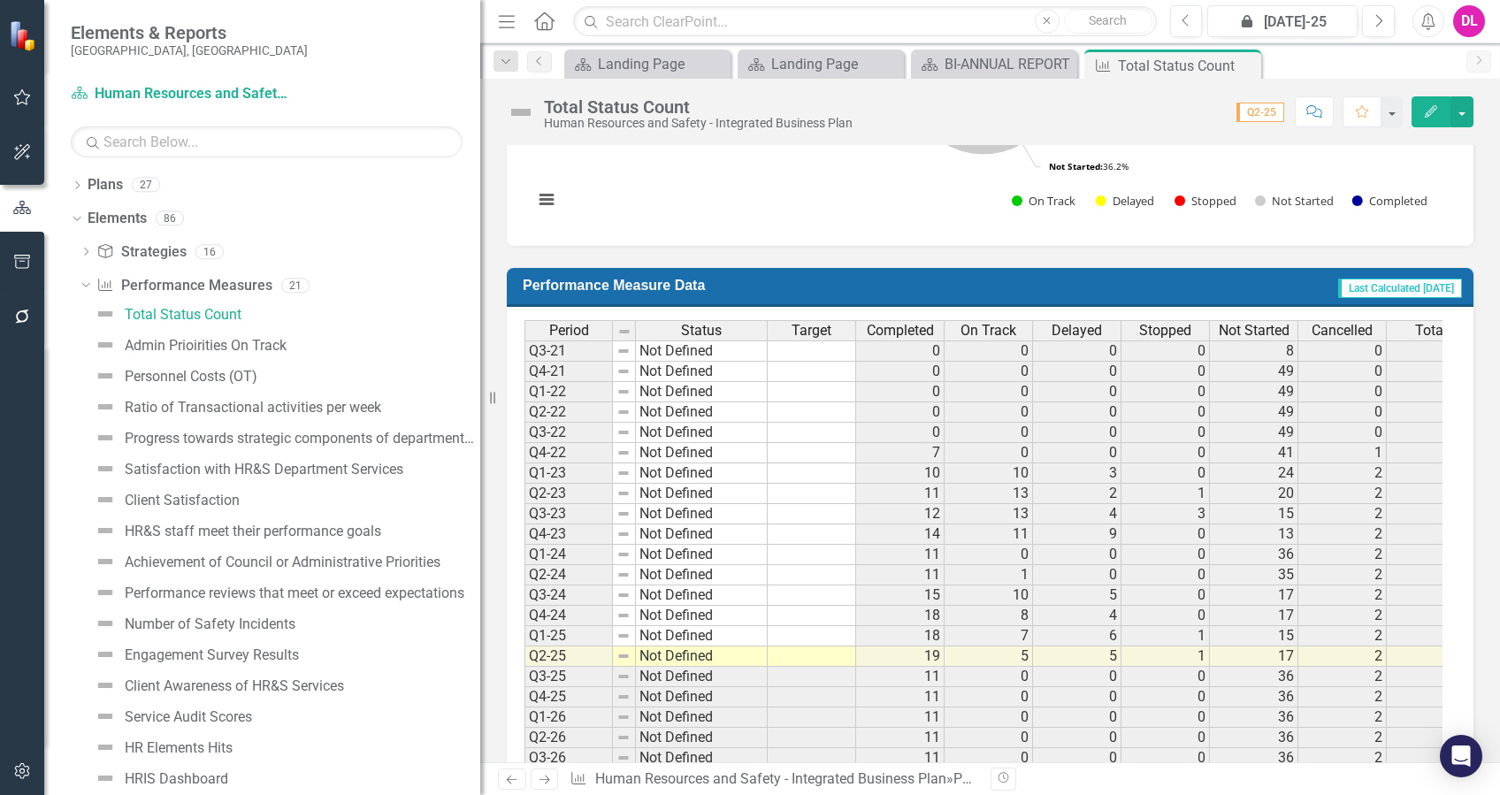
click at [1471, 283] on div "Performance Measure Data Last Calculated [DATE] Period Status Target Completed …" at bounding box center [989, 531] width 993 height 570
click at [1338, 283] on span "Last Calculated [DATE]" at bounding box center [1400, 288] width 124 height 19
click at [1231, 284] on td "Last Calculated [DATE]" at bounding box center [1272, 287] width 384 height 30
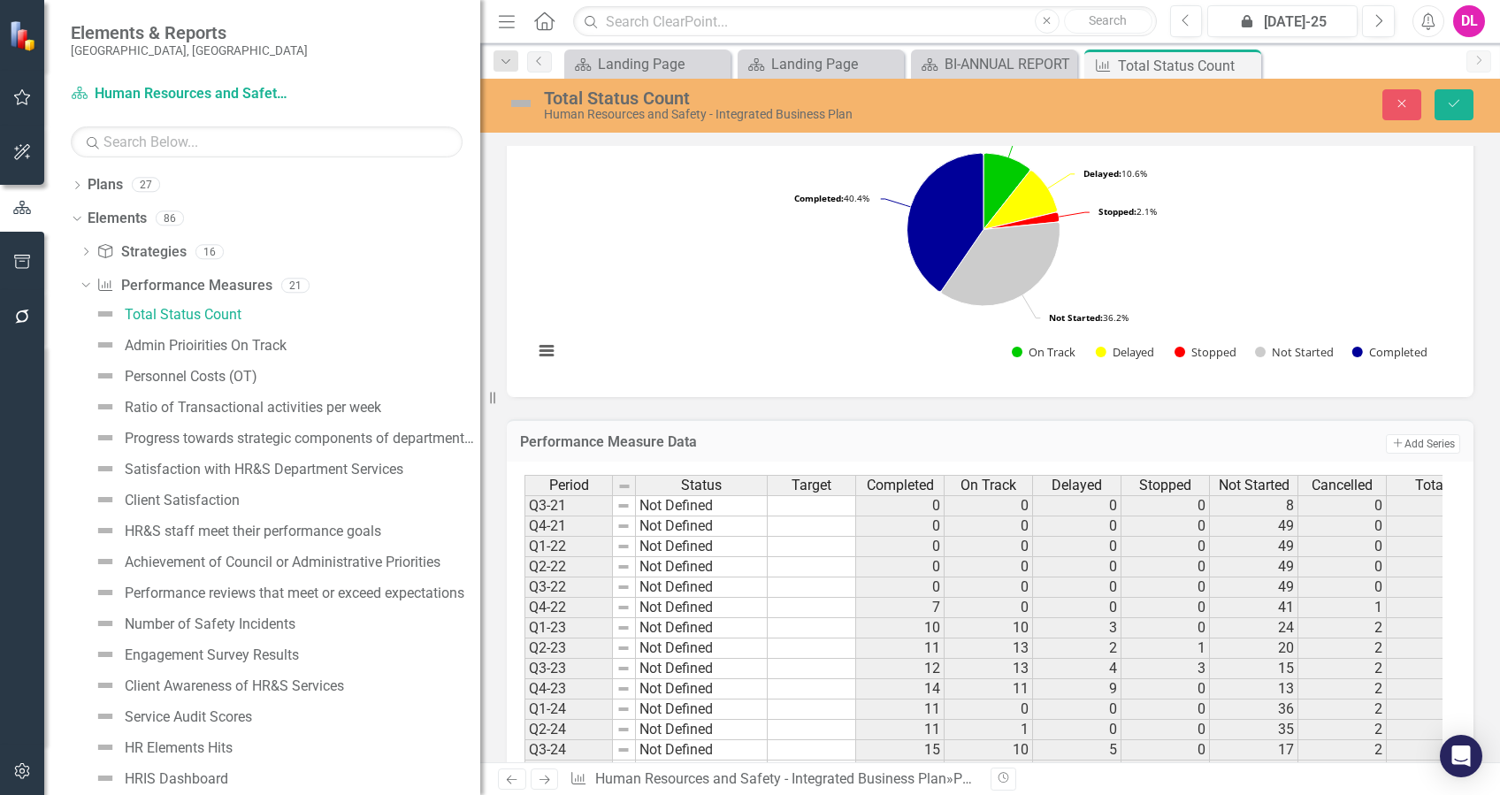
scroll to position [204, 0]
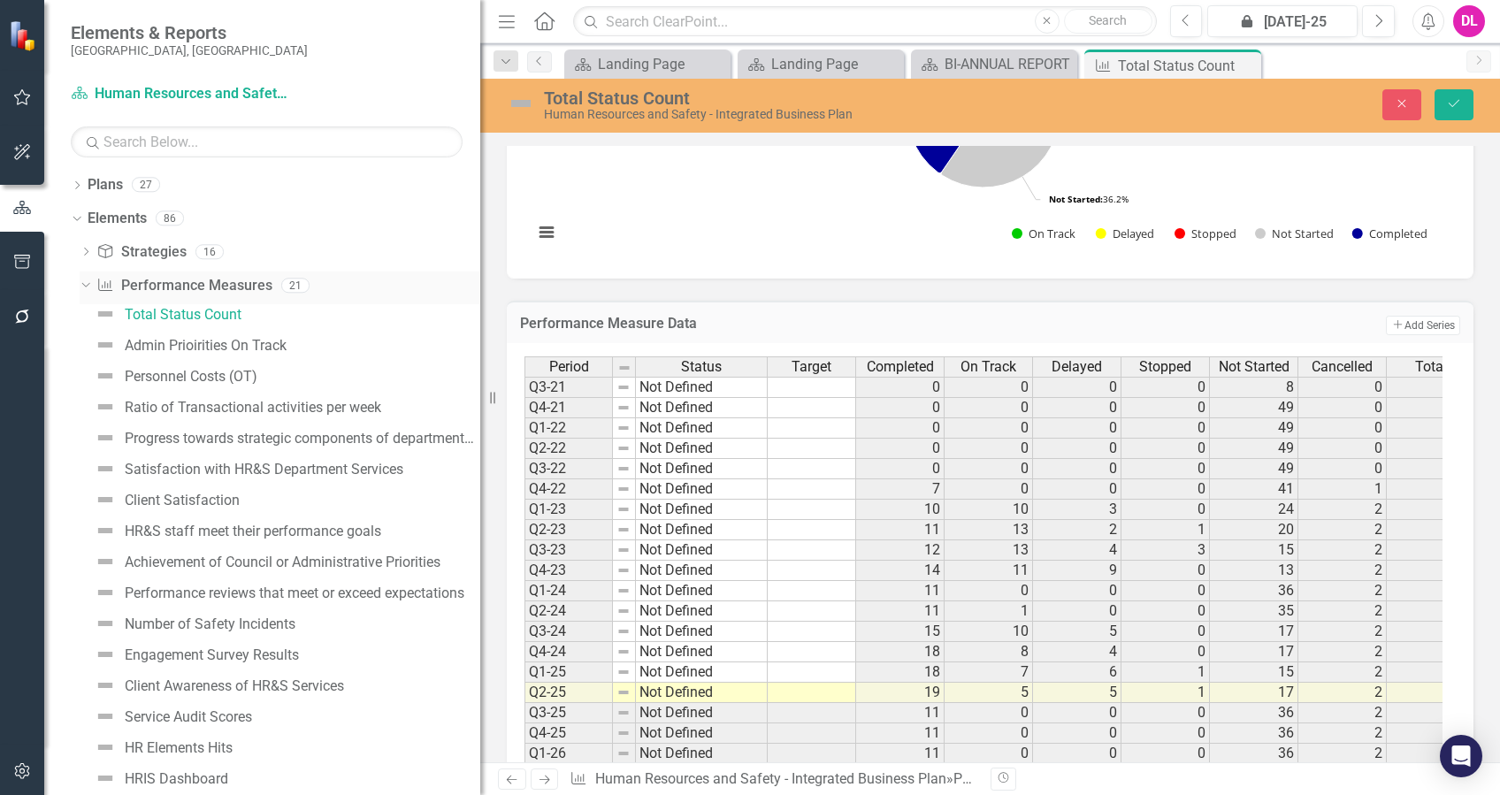
click at [80, 287] on icon "Dropdown" at bounding box center [84, 285] width 10 height 12
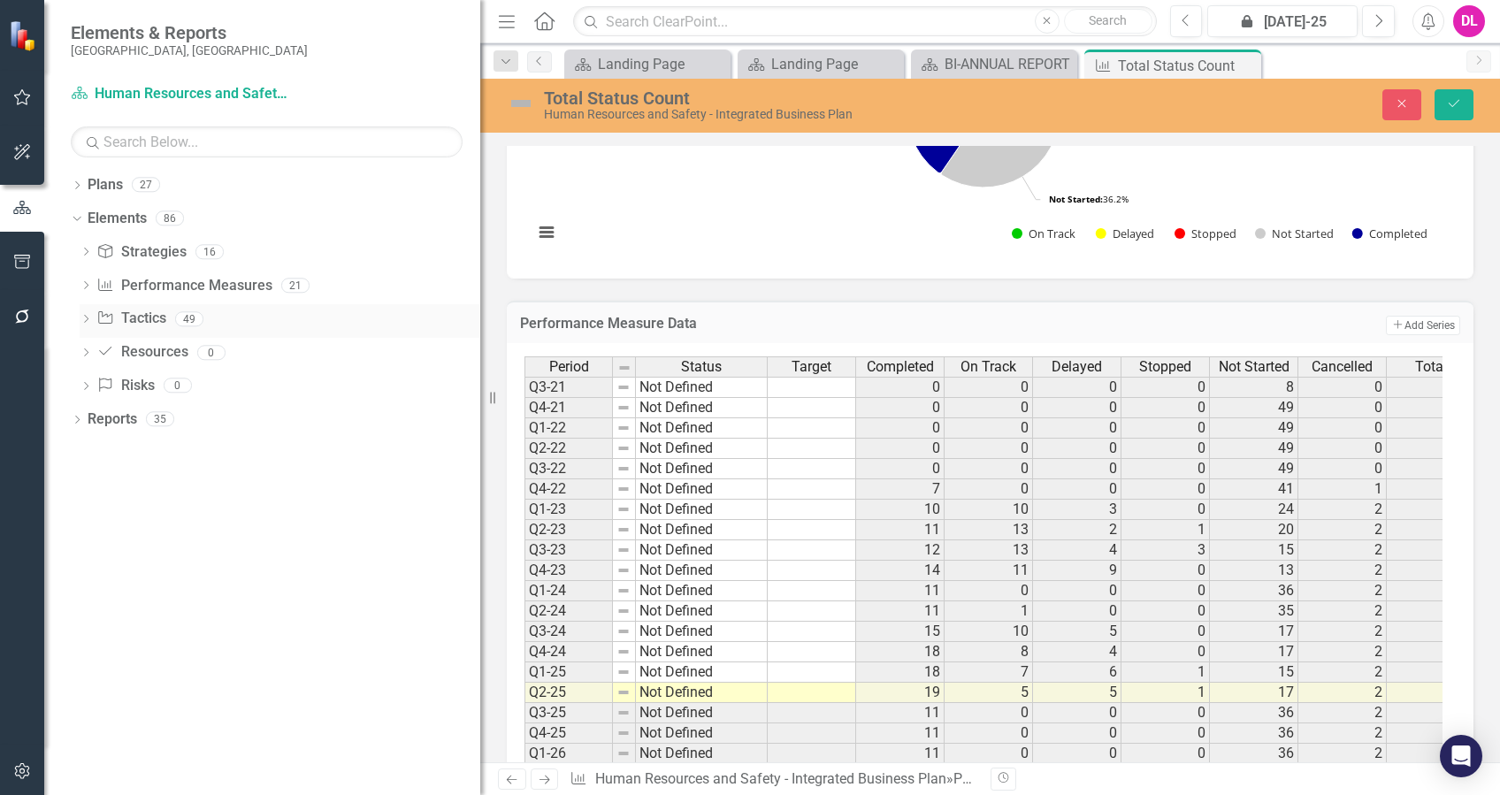
click at [85, 315] on div "Dropdown" at bounding box center [86, 321] width 12 height 15
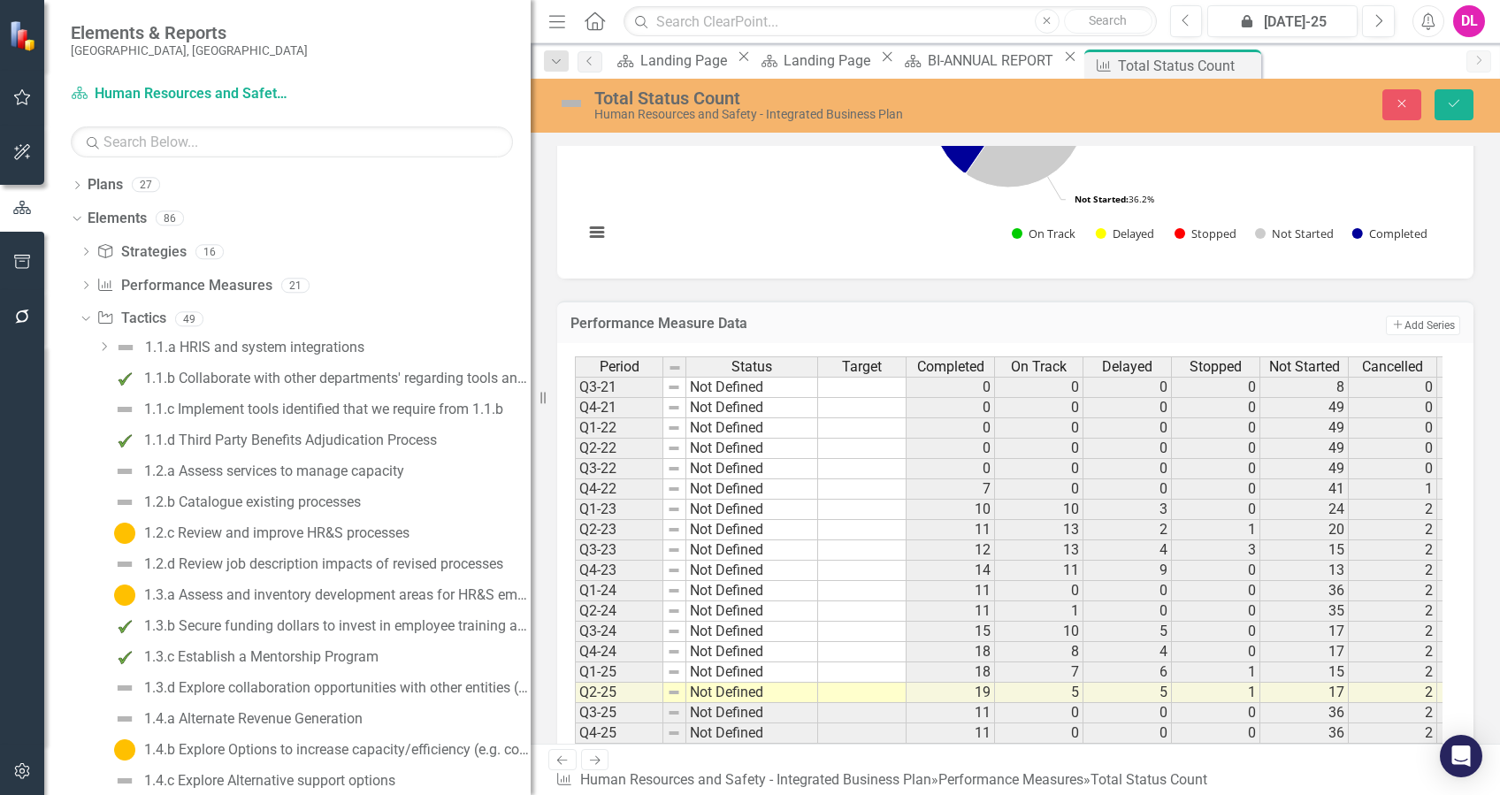
drag, startPoint x: 493, startPoint y: 398, endPoint x: 708, endPoint y: 408, distance: 215.1
click at [708, 408] on div "Elements & Reports City of [GEOGRAPHIC_DATA], [GEOGRAPHIC_DATA] Plan Human Reso…" at bounding box center [750, 397] width 1500 height 795
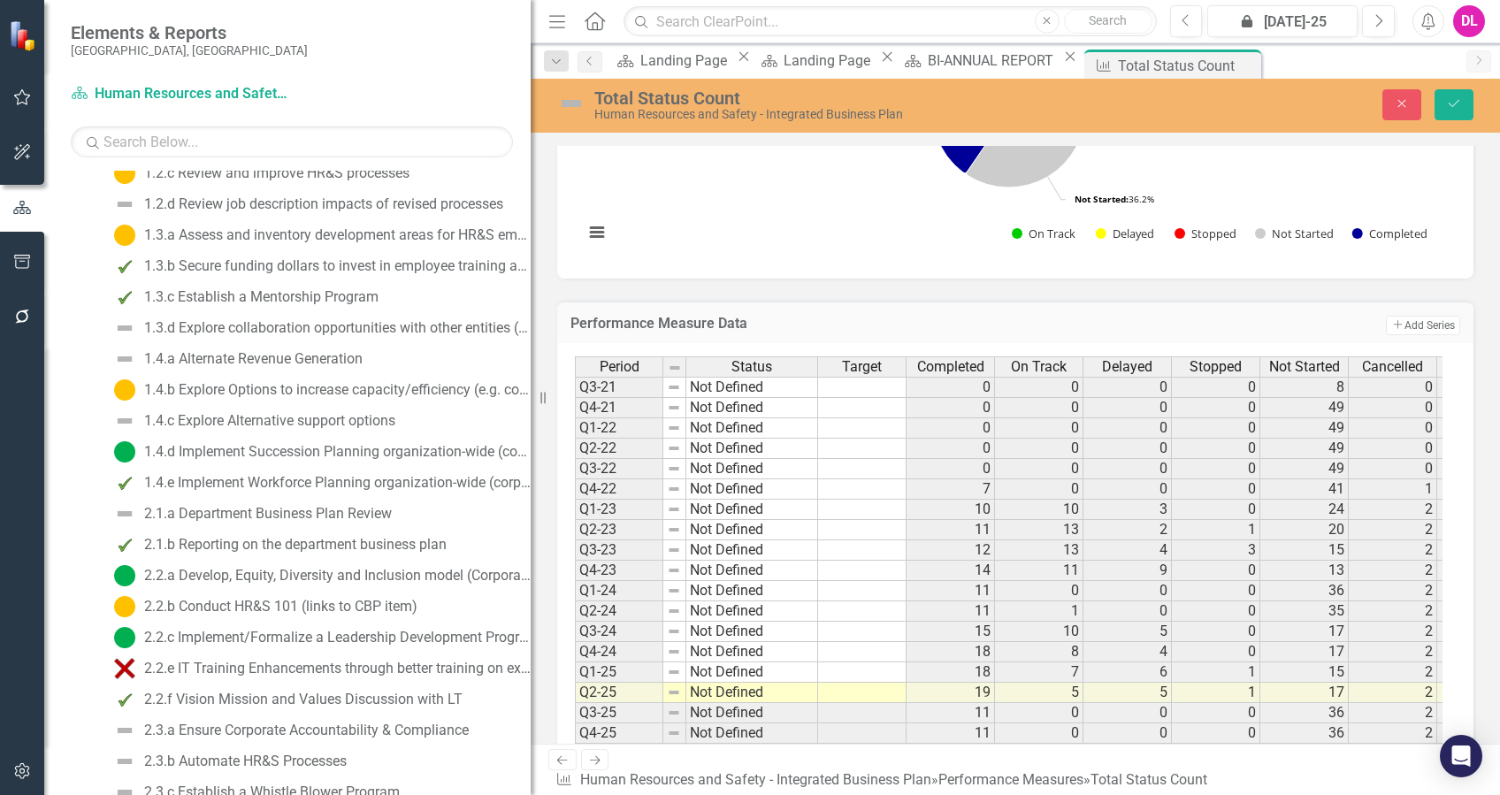
scroll to position [0, 0]
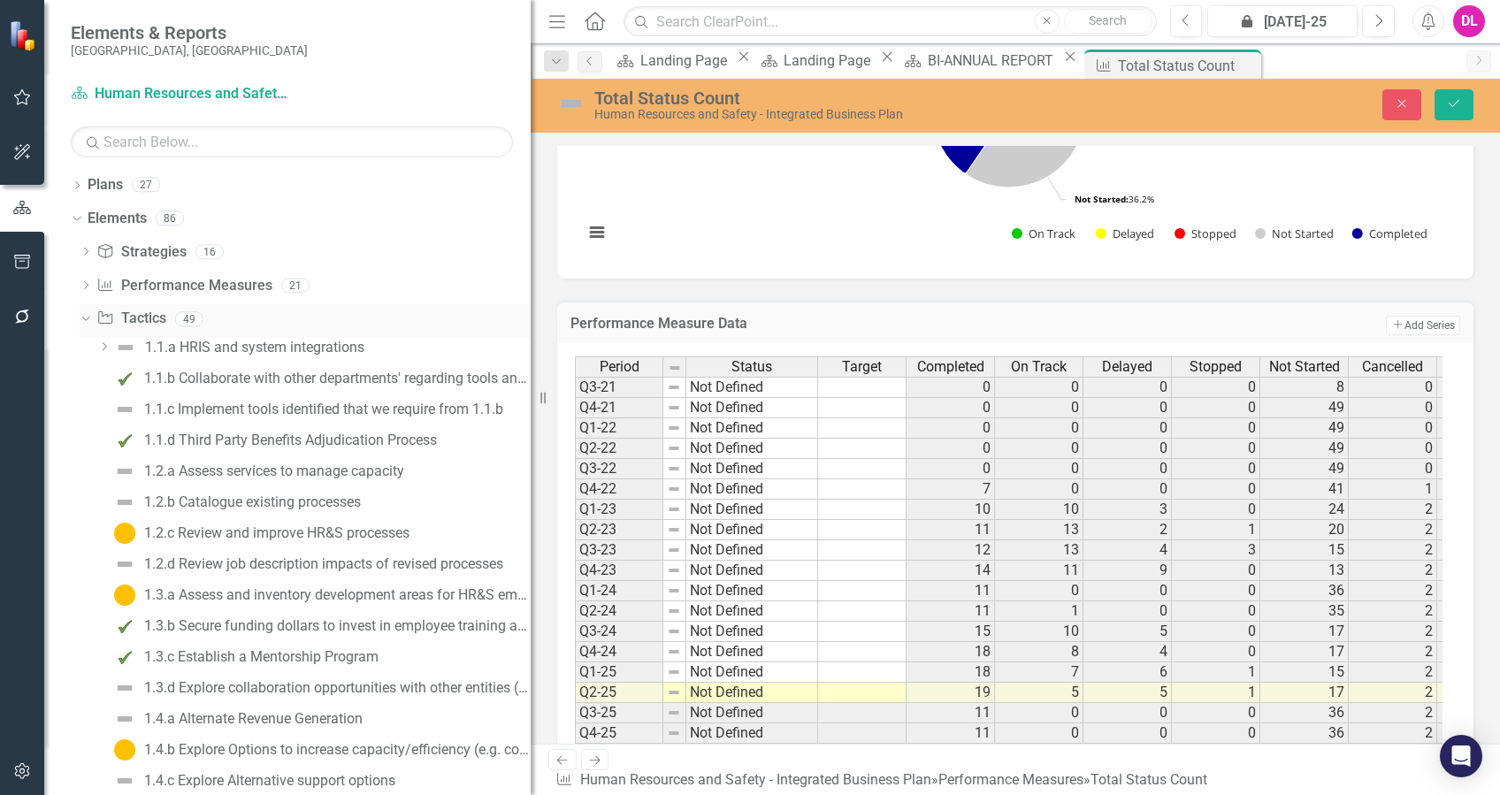
click at [86, 320] on icon "Dropdown" at bounding box center [84, 318] width 10 height 12
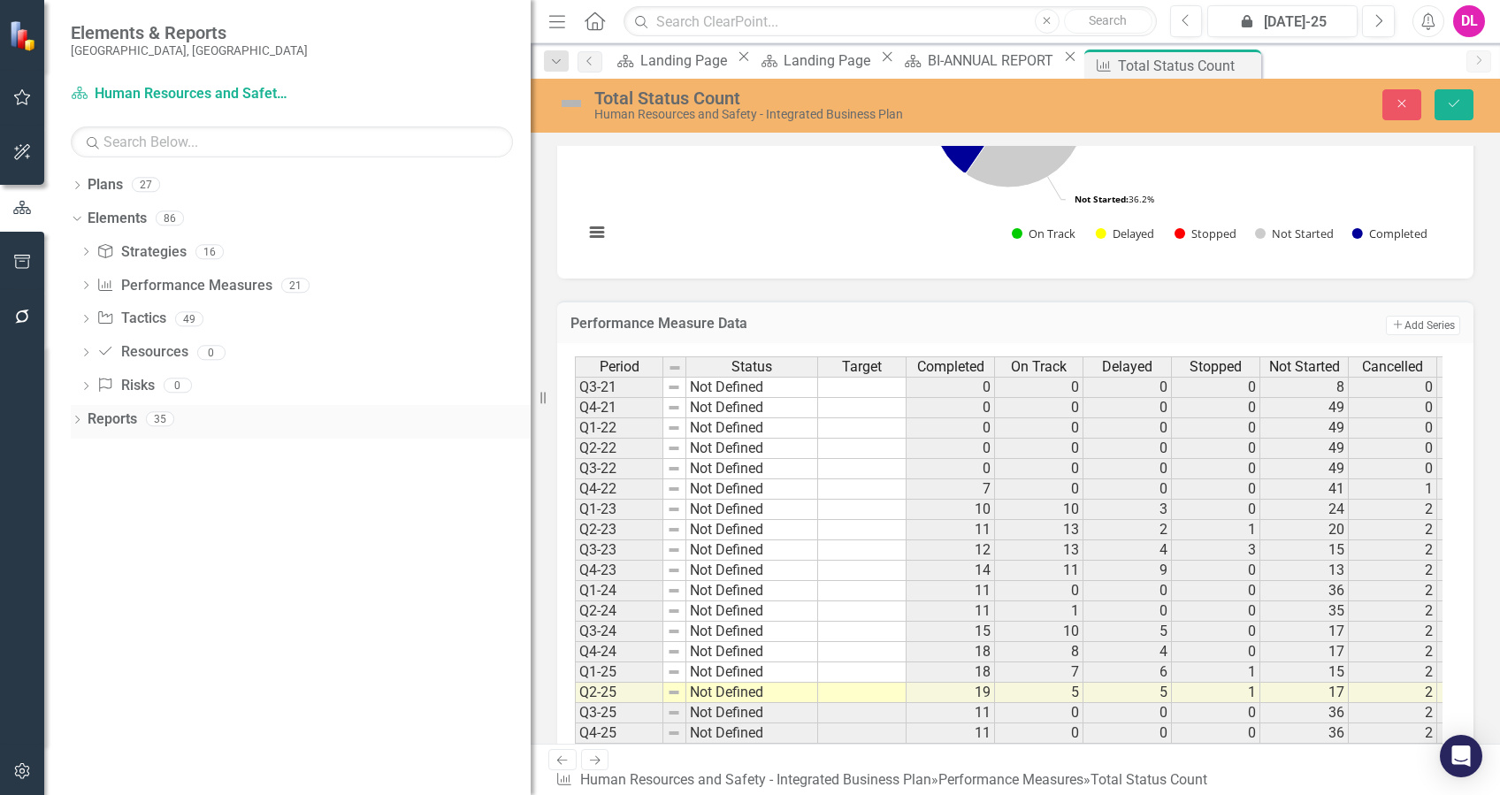
click at [73, 417] on icon "Dropdown" at bounding box center [77, 422] width 12 height 10
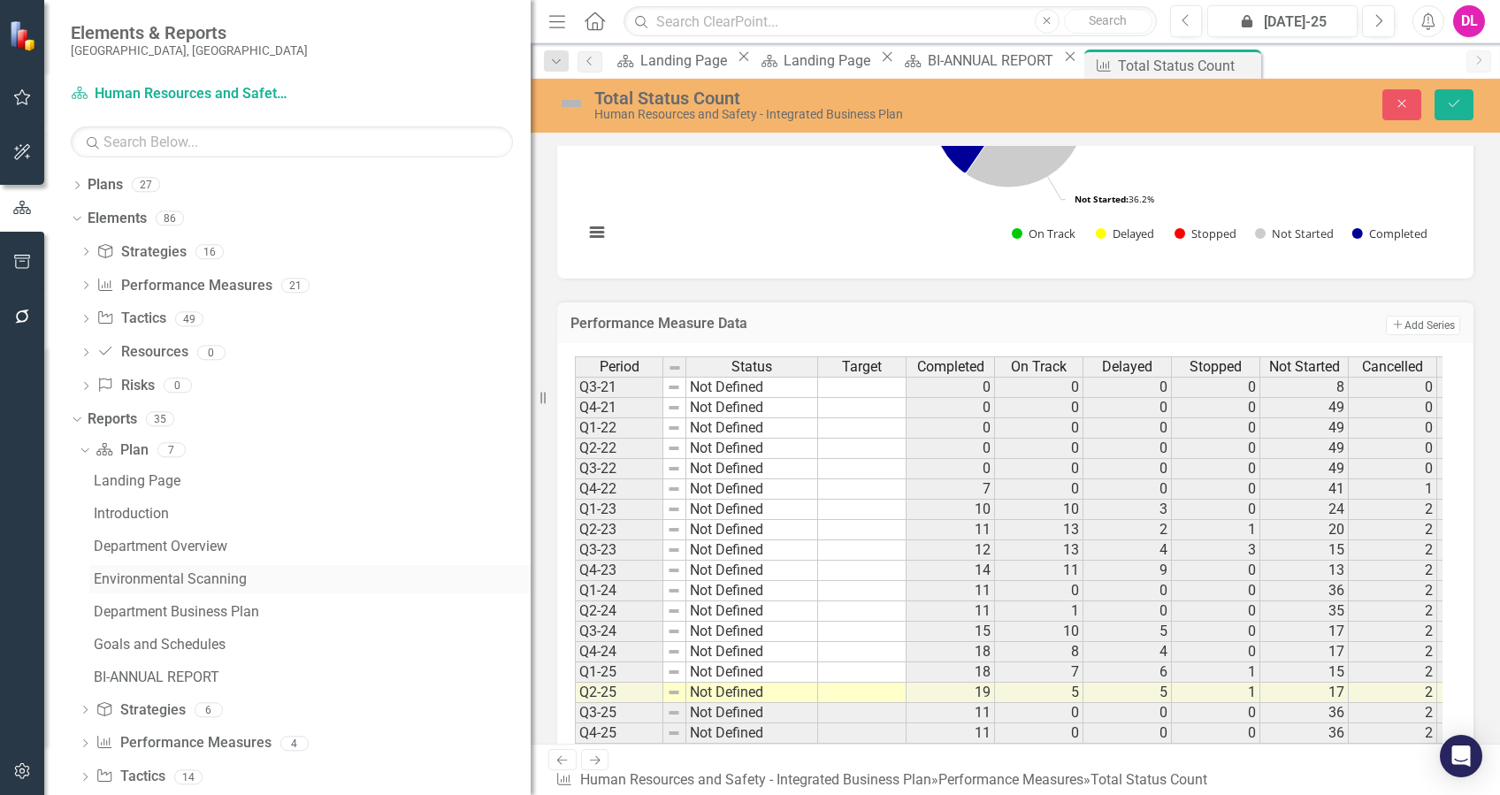
scroll to position [94, 0]
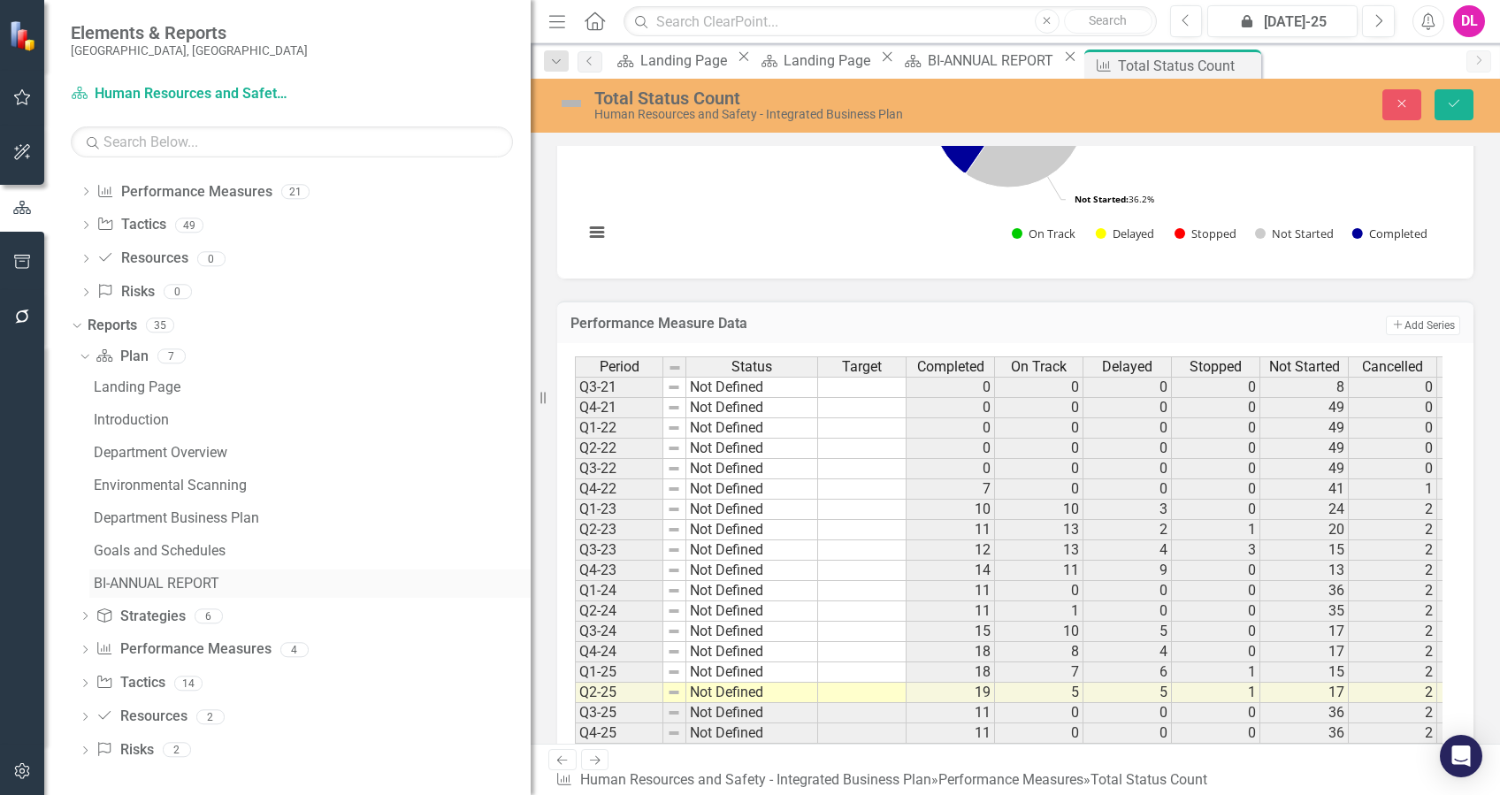
click at [249, 581] on div "BI-ANNUAL REPORT" at bounding box center [312, 584] width 437 height 16
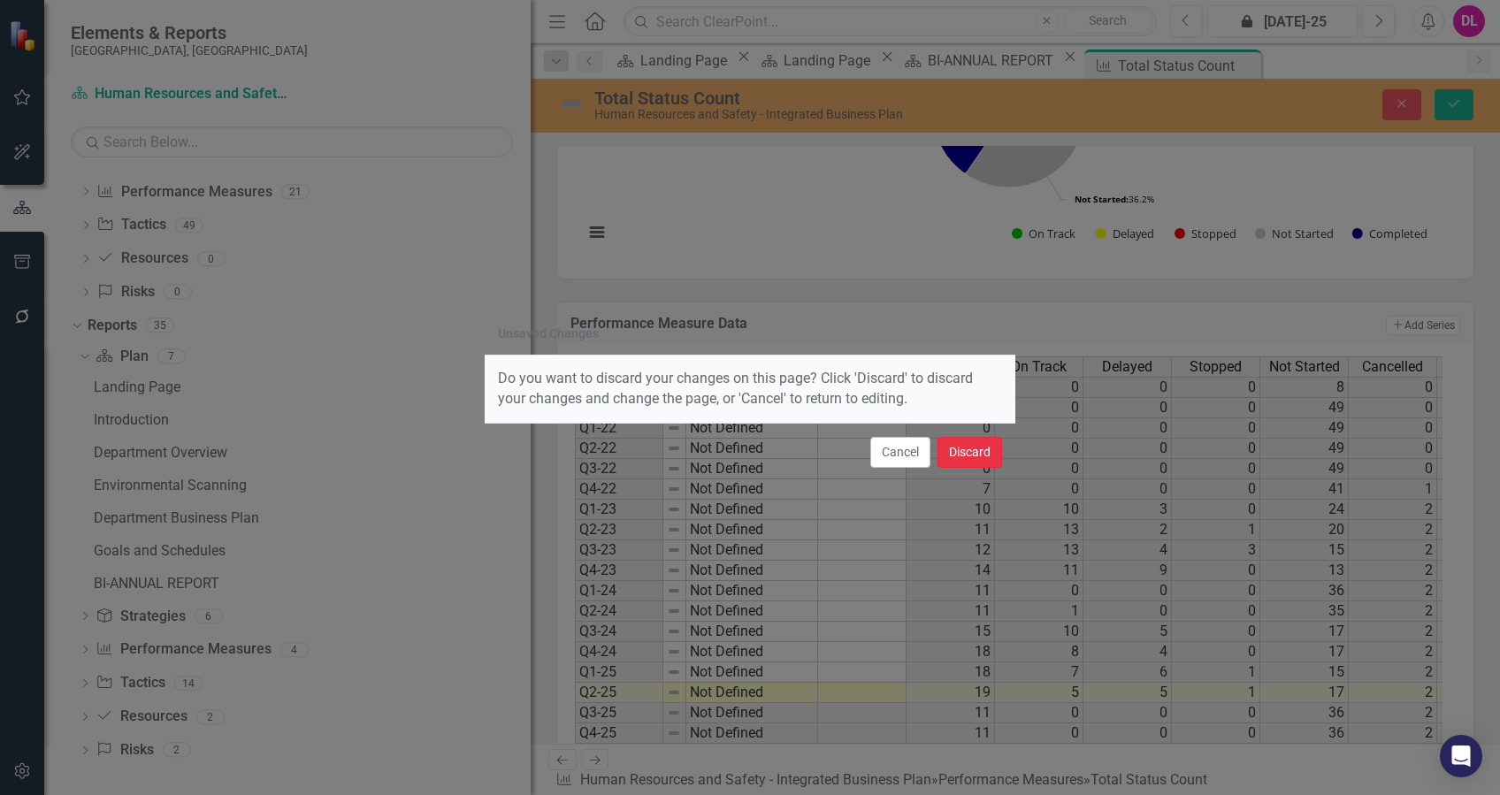
click at [973, 454] on button "Discard" at bounding box center [969, 452] width 65 height 31
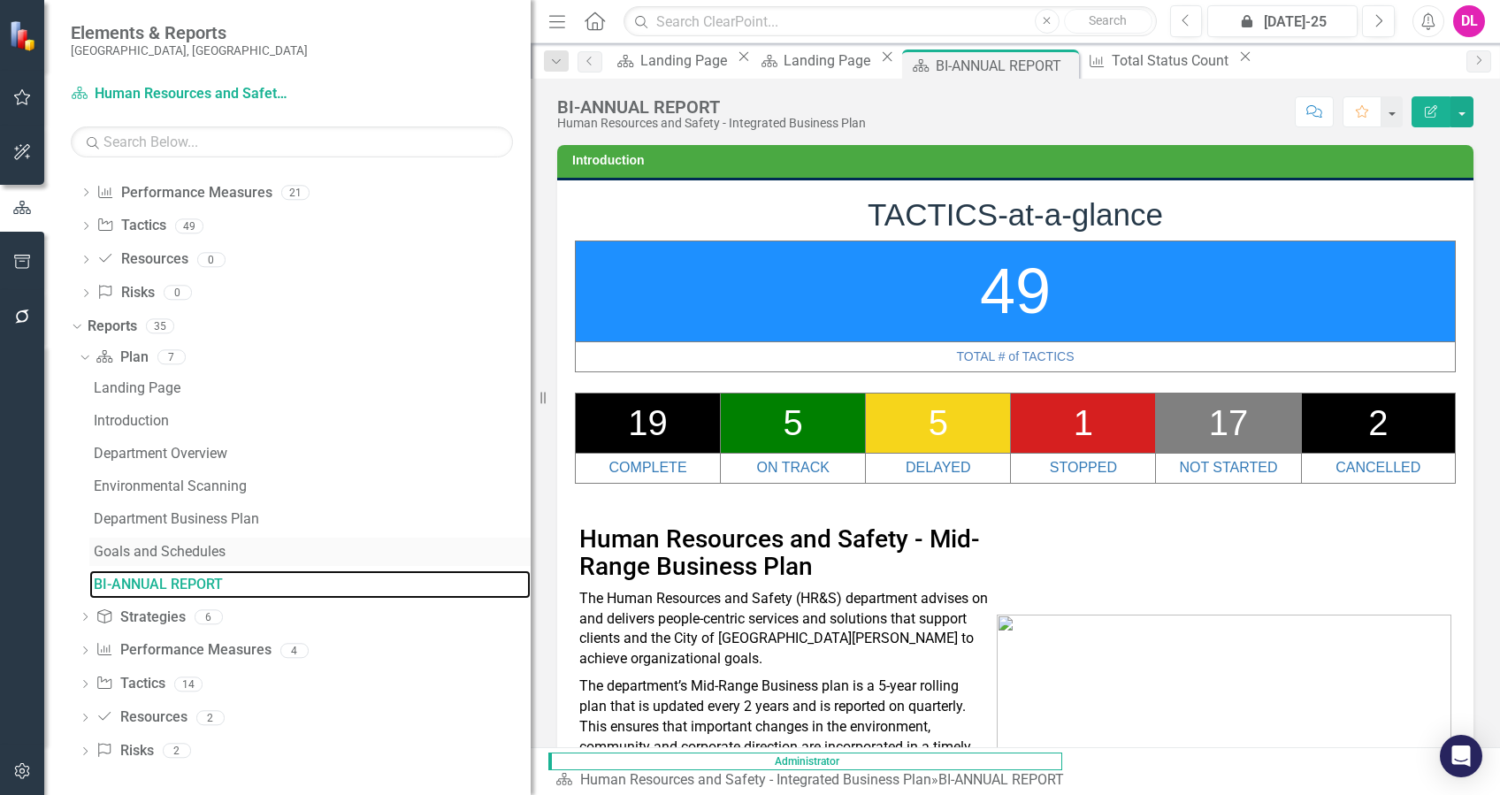
scroll to position [94, 0]
click at [88, 682] on icon "Dropdown" at bounding box center [85, 685] width 12 height 10
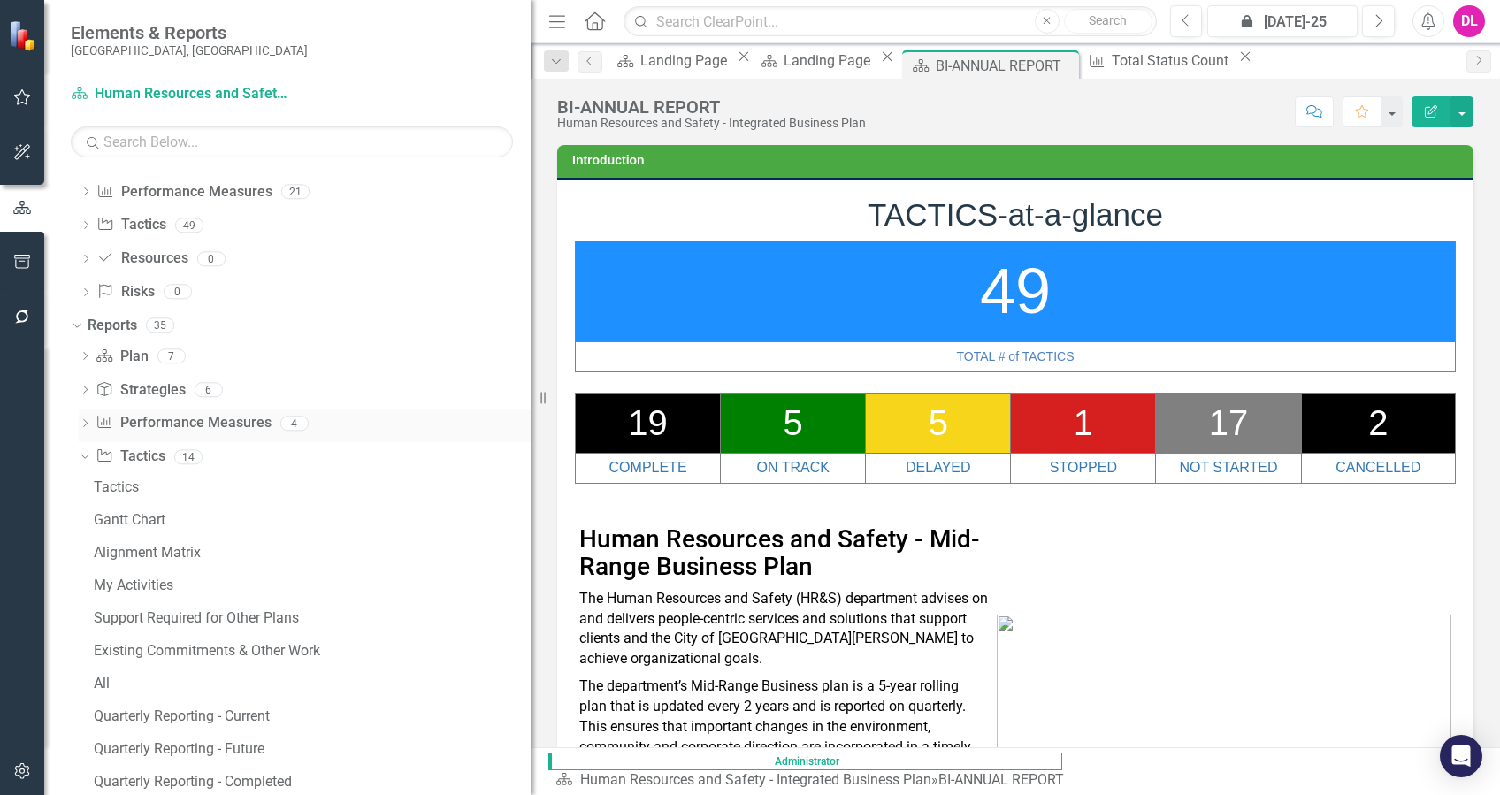
click at [88, 418] on div "Dropdown" at bounding box center [85, 425] width 12 height 15
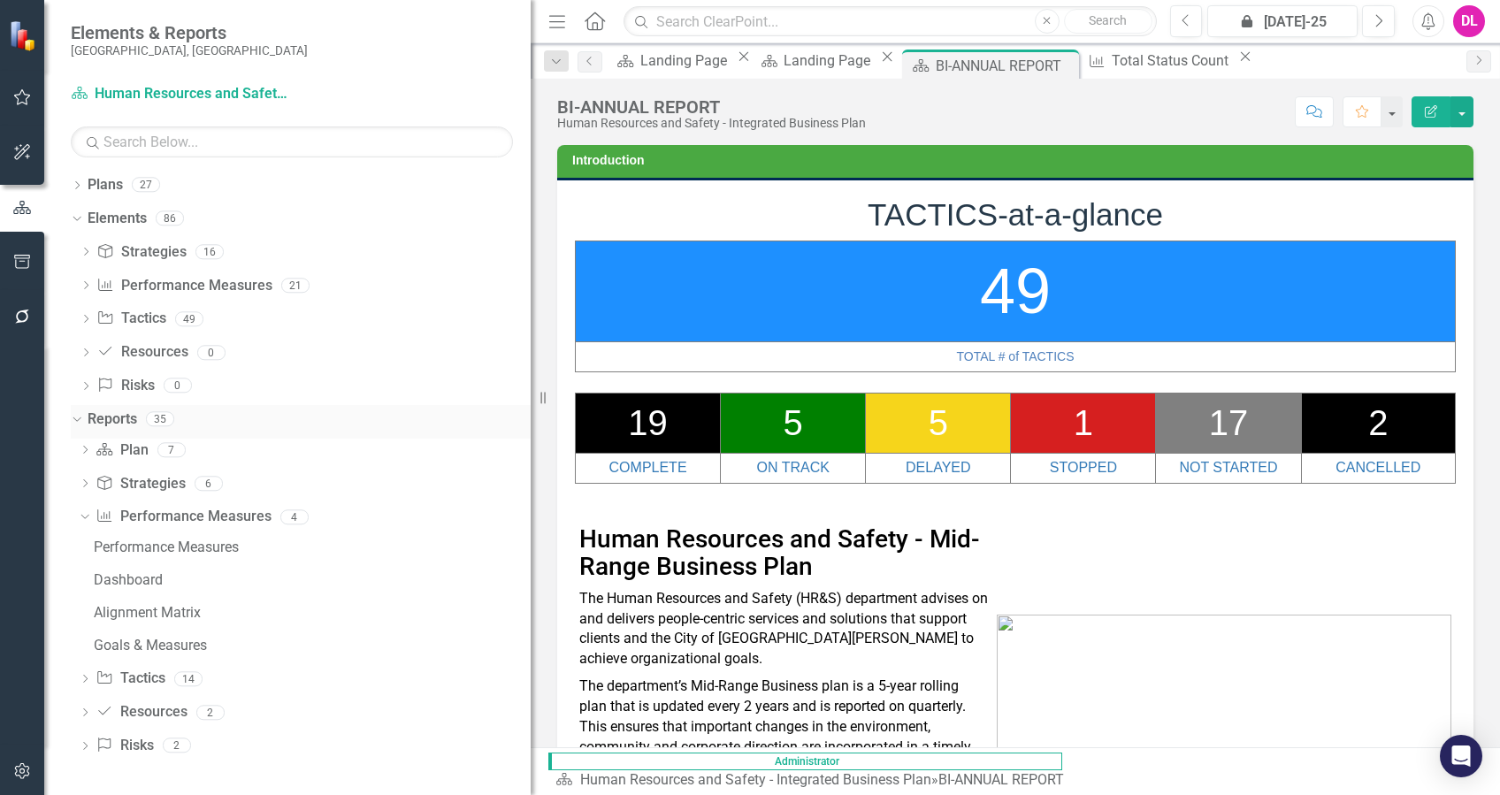
scroll to position [0, 0]
click at [226, 549] on div "Performance Measures" at bounding box center [312, 547] width 437 height 16
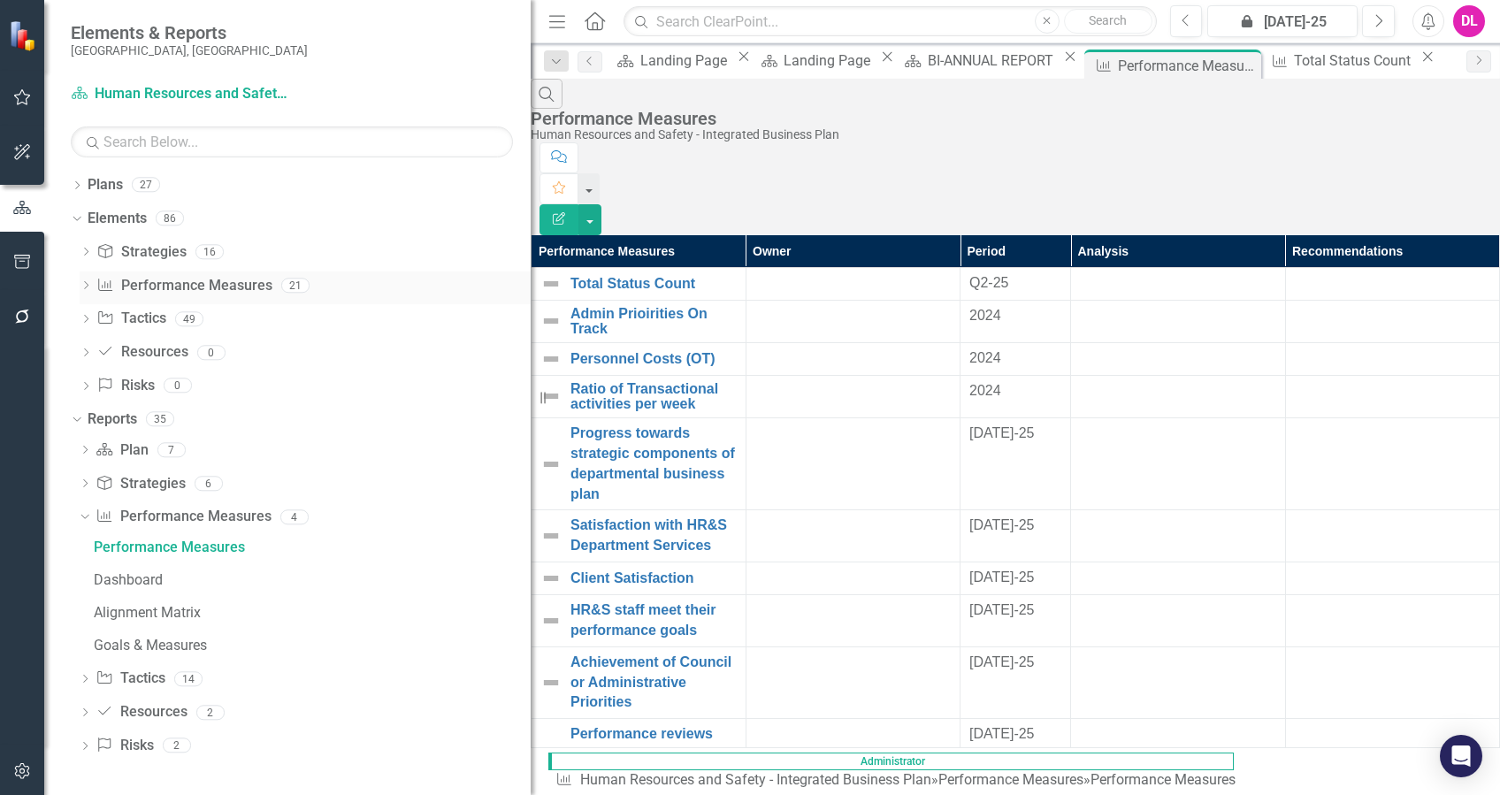
click at [143, 285] on link "Performance Measure Performance Measures" at bounding box center [183, 286] width 175 height 20
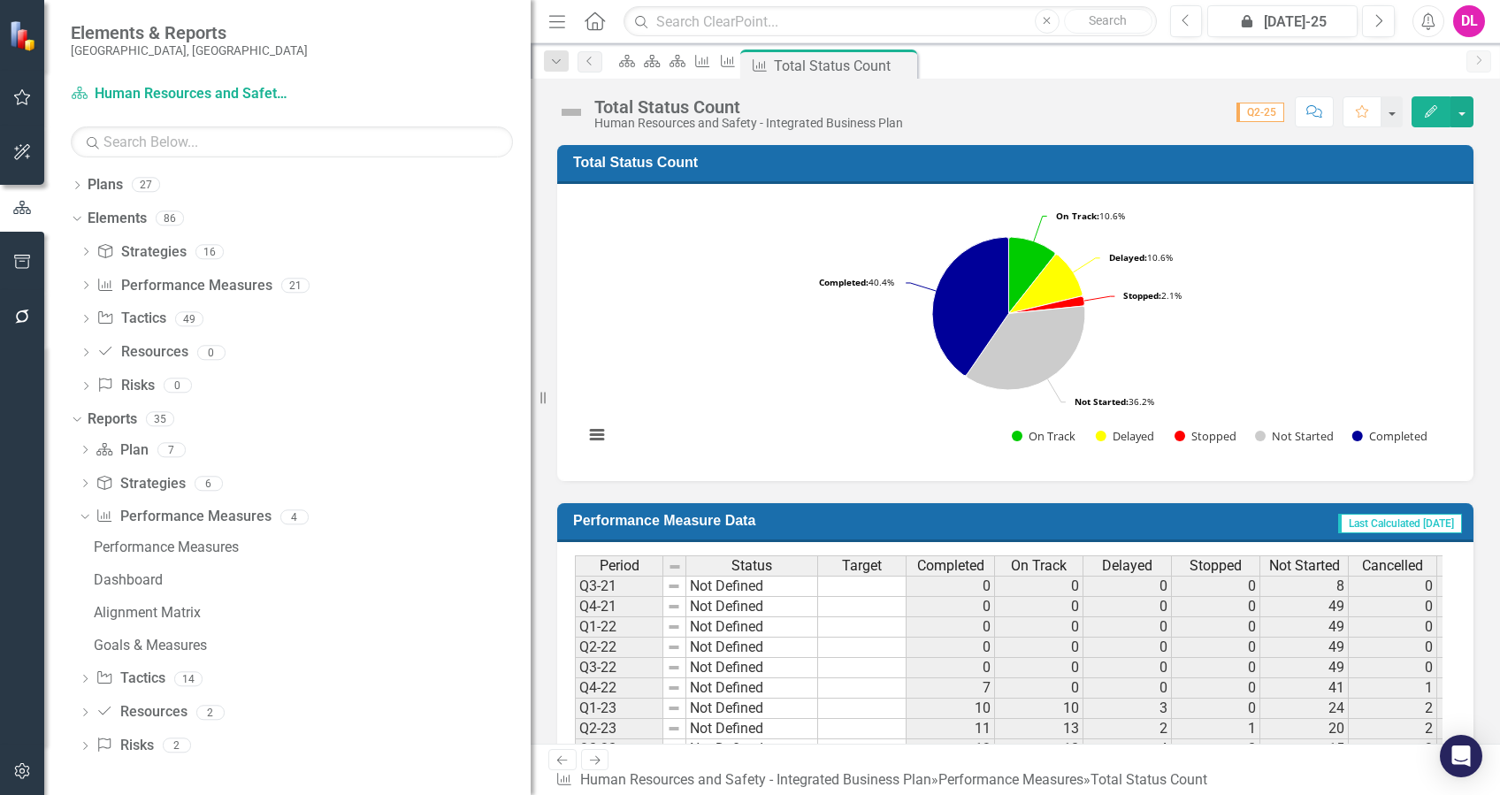
click at [1430, 120] on button "Edit" at bounding box center [1431, 111] width 39 height 31
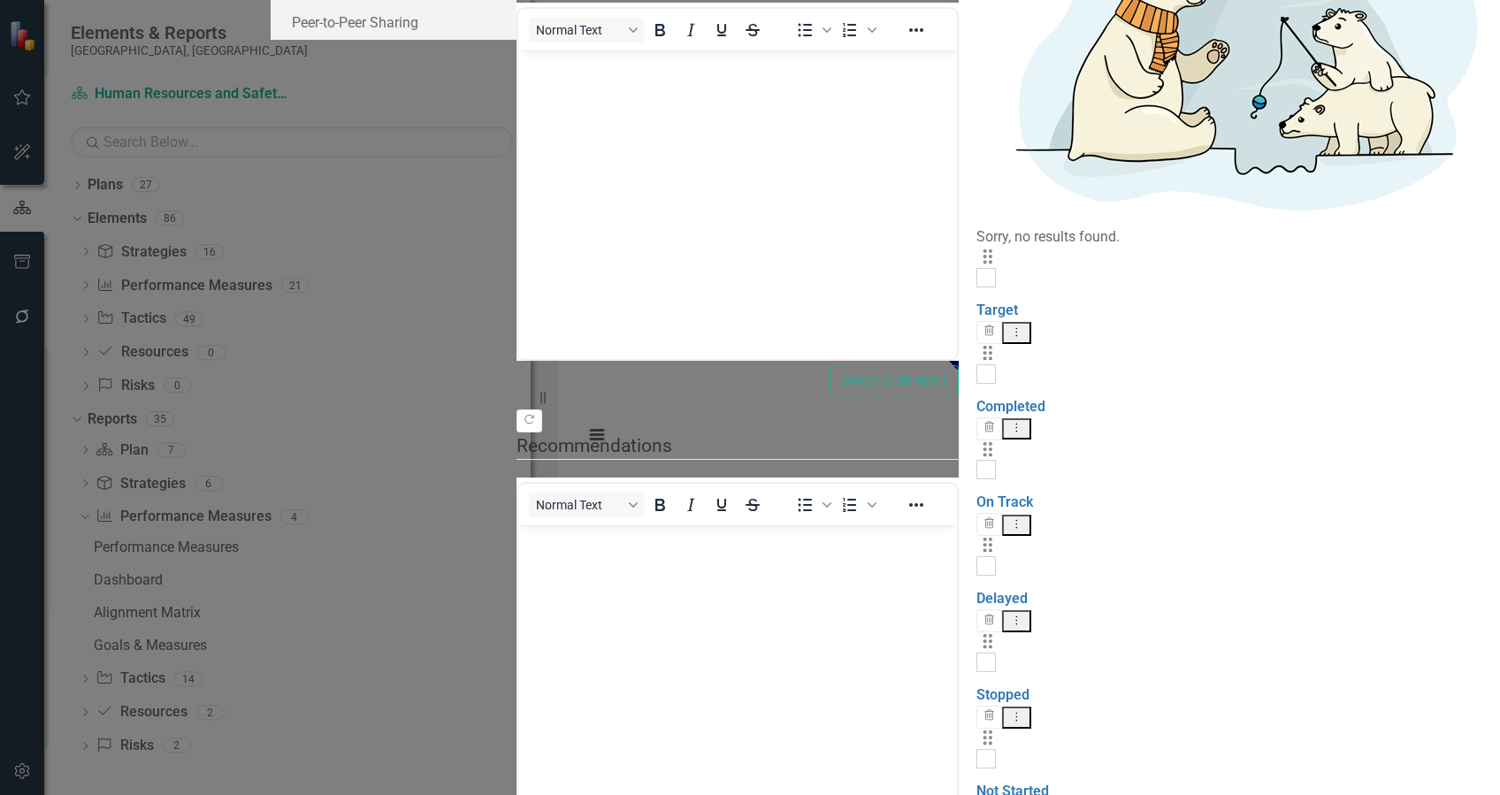
checkbox input "false"
click at [1024, 422] on icon "Dropdown Menu" at bounding box center [1016, 427] width 15 height 11
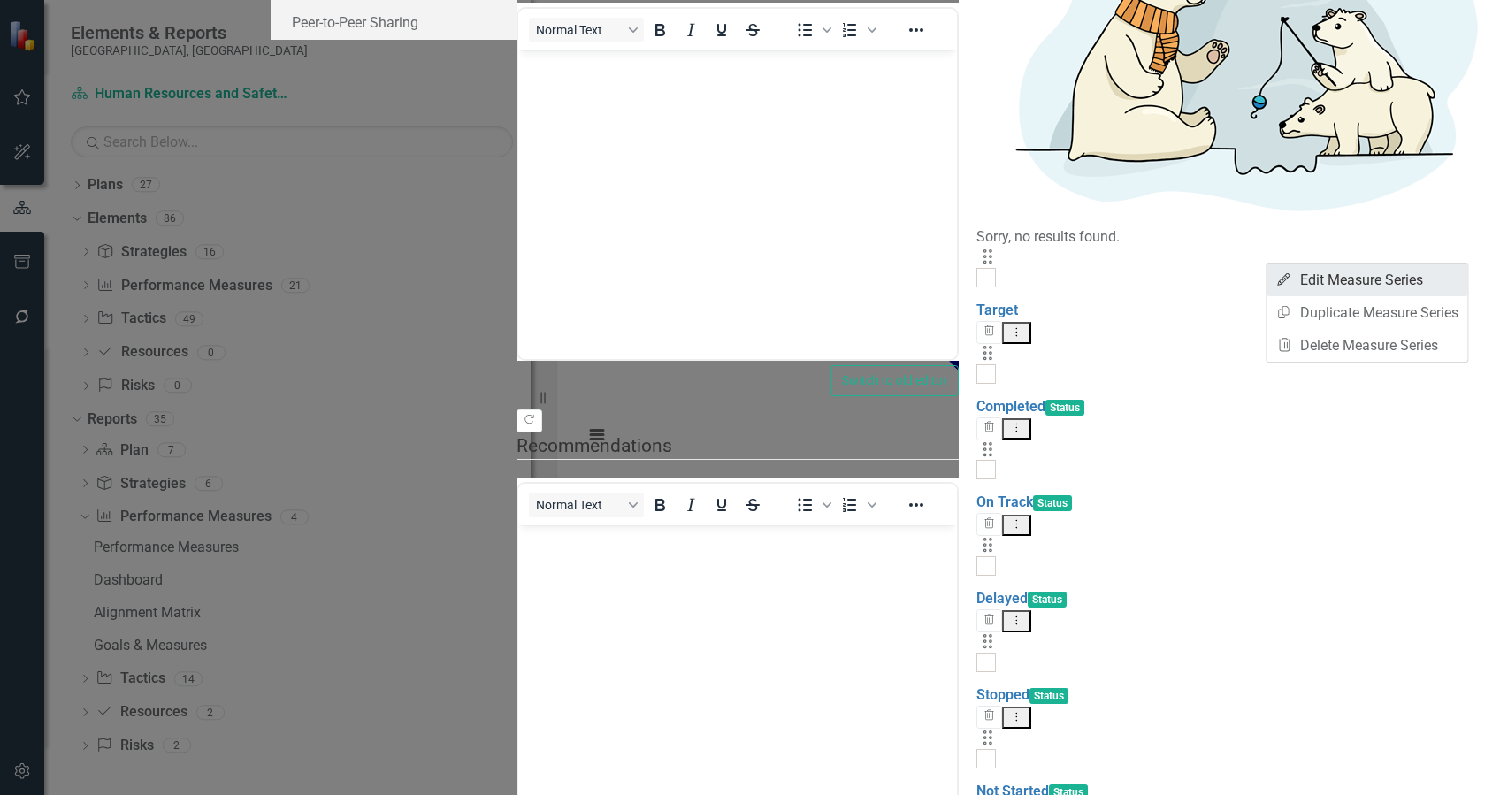
click at [1410, 283] on link "Edit Edit Measure Series" at bounding box center [1366, 280] width 201 height 33
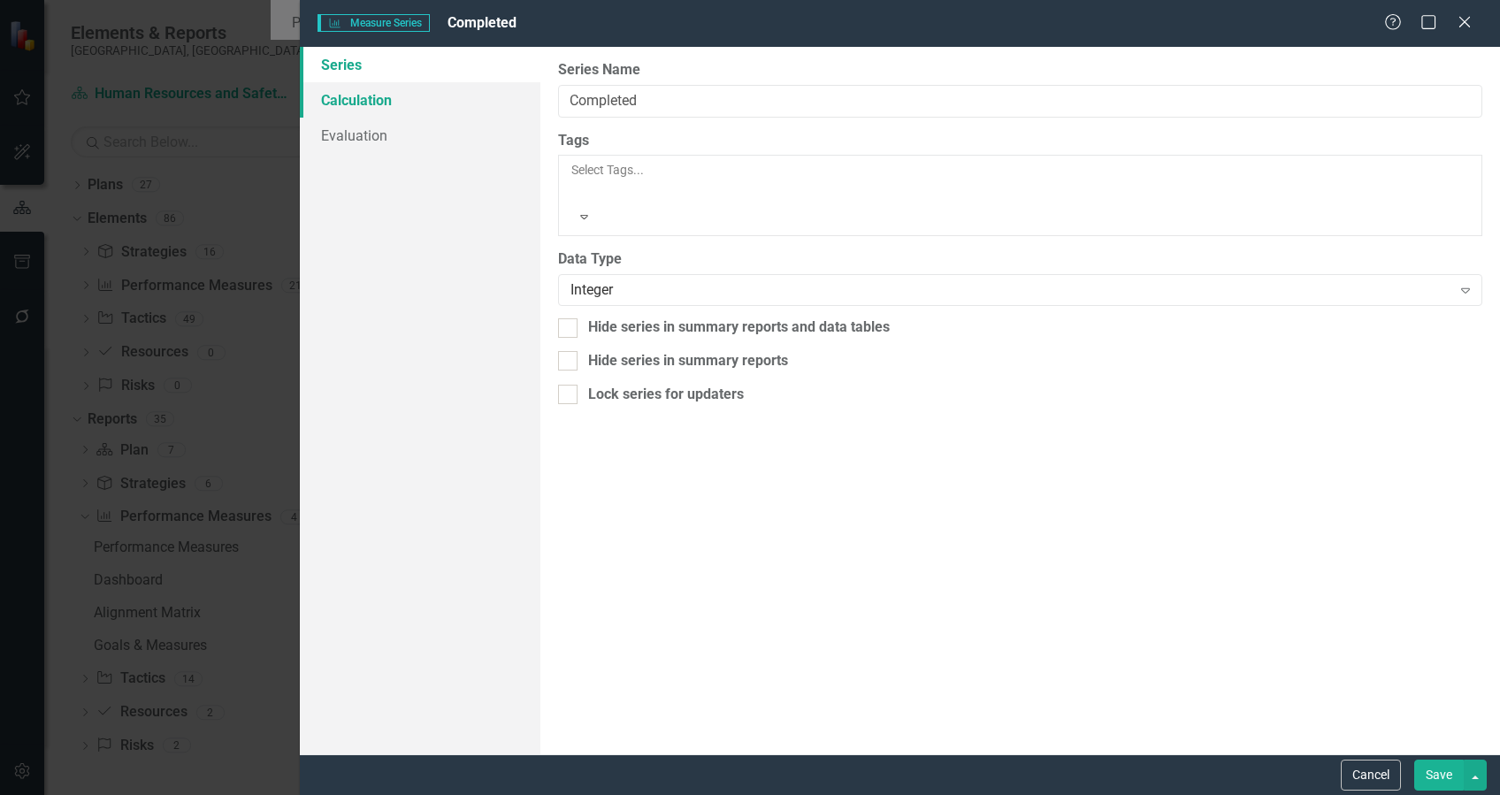
click at [386, 104] on link "Calculation" at bounding box center [420, 99] width 240 height 35
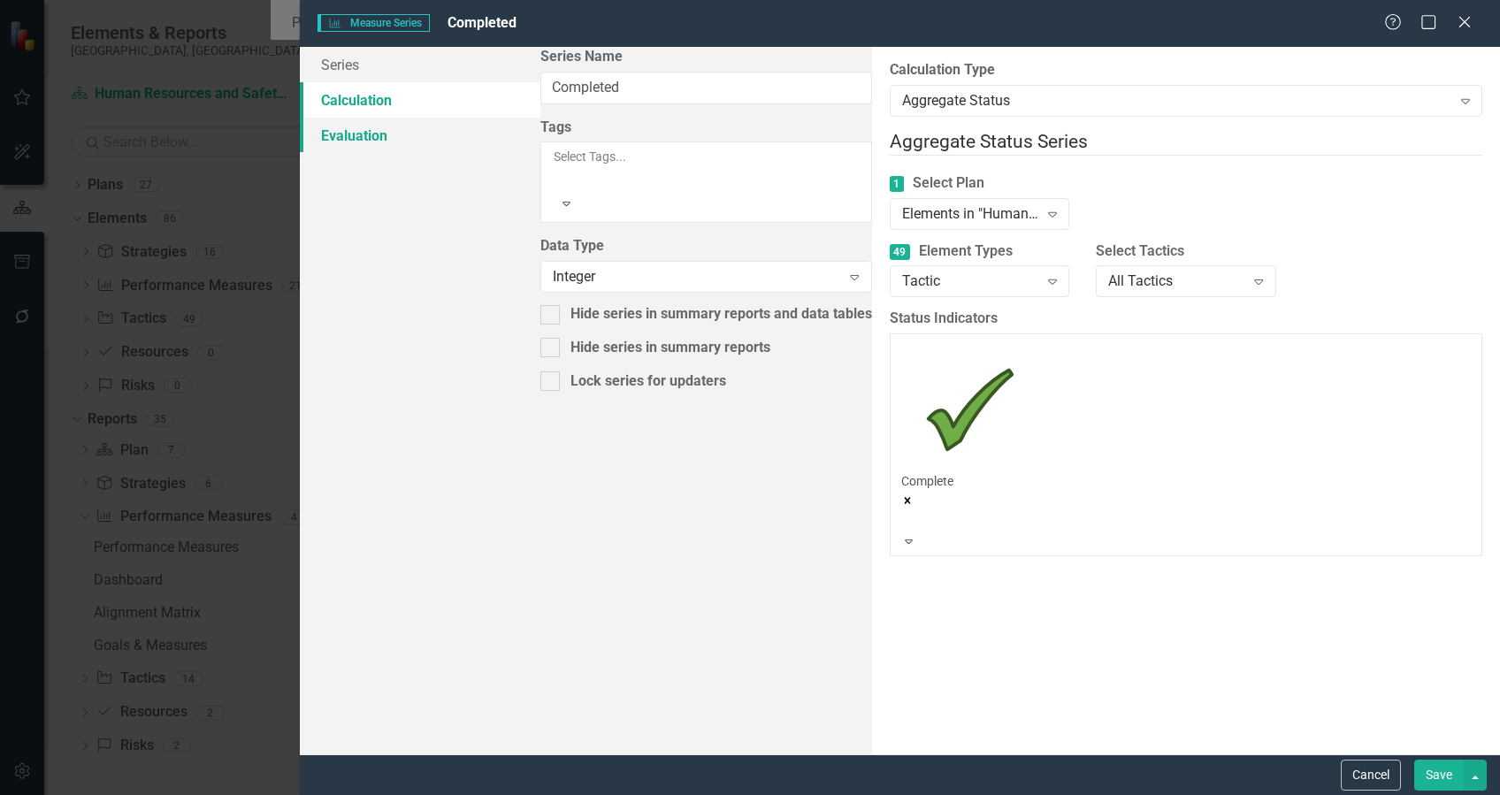
click at [357, 135] on link "Evaluation" at bounding box center [420, 135] width 240 height 35
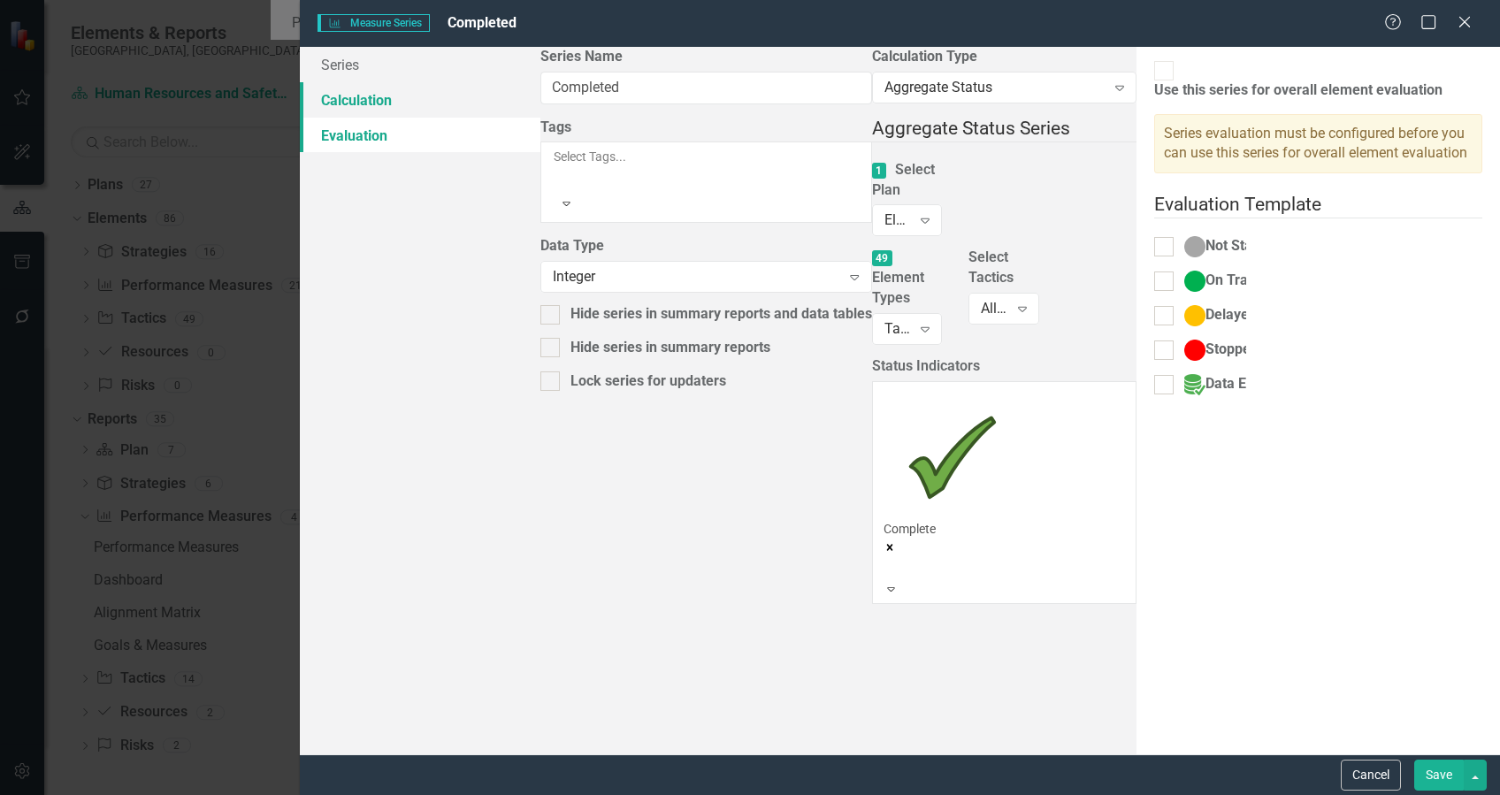
click at [359, 93] on link "Calculation" at bounding box center [420, 99] width 240 height 35
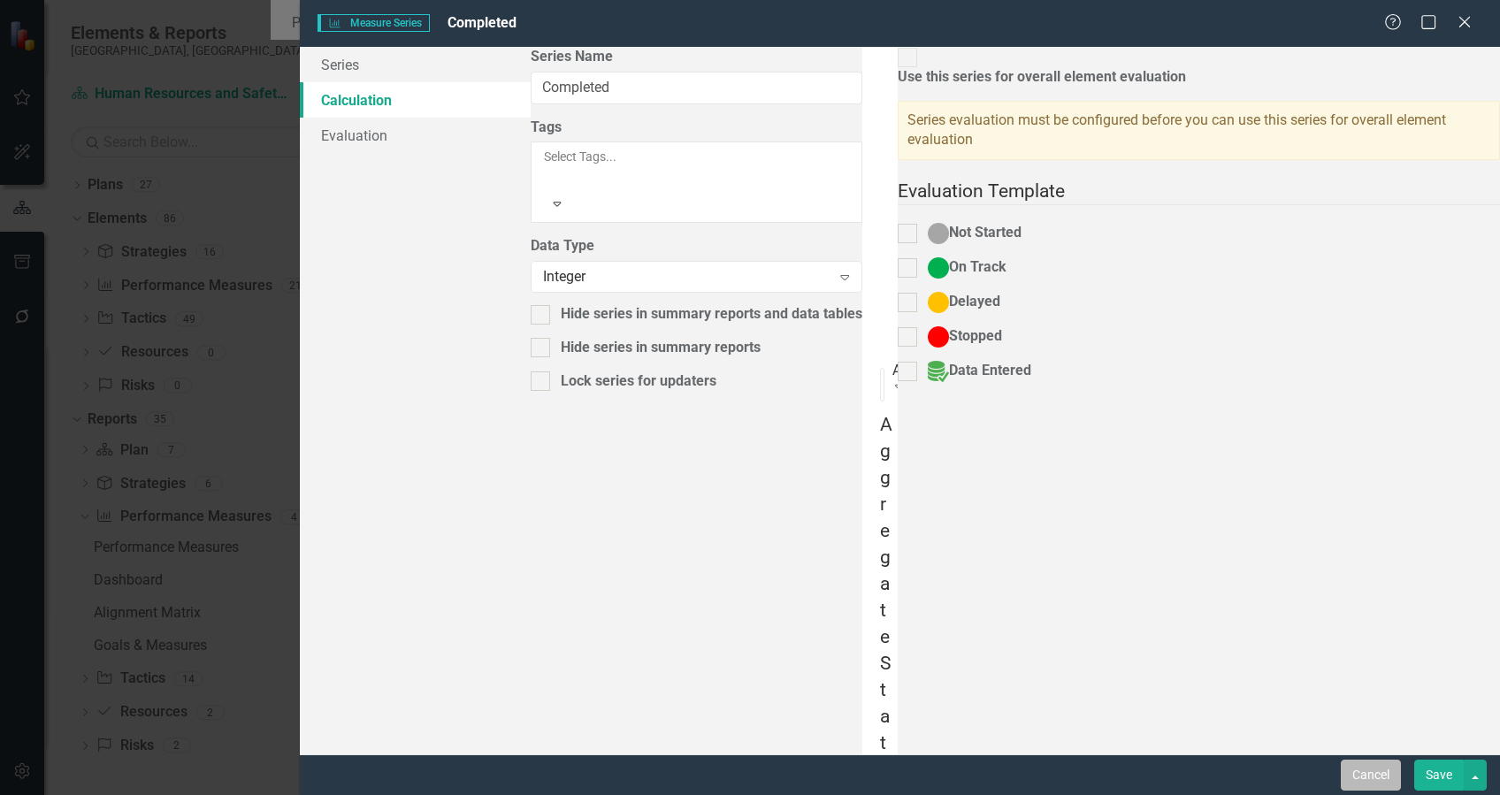
click at [1386, 773] on button "Cancel" at bounding box center [1371, 775] width 60 height 31
